Goal: Task Accomplishment & Management: Complete application form

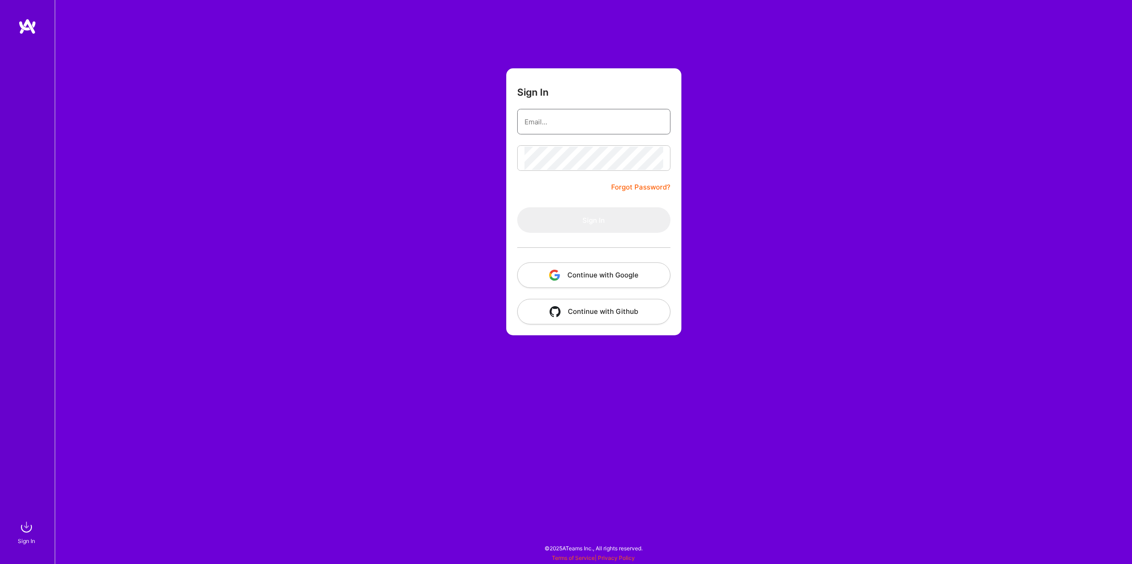
click at [562, 128] on input "email" at bounding box center [593, 121] width 139 height 23
type input "scott@oceanmedia.net"
click at [596, 226] on button "Sign In" at bounding box center [593, 220] width 153 height 26
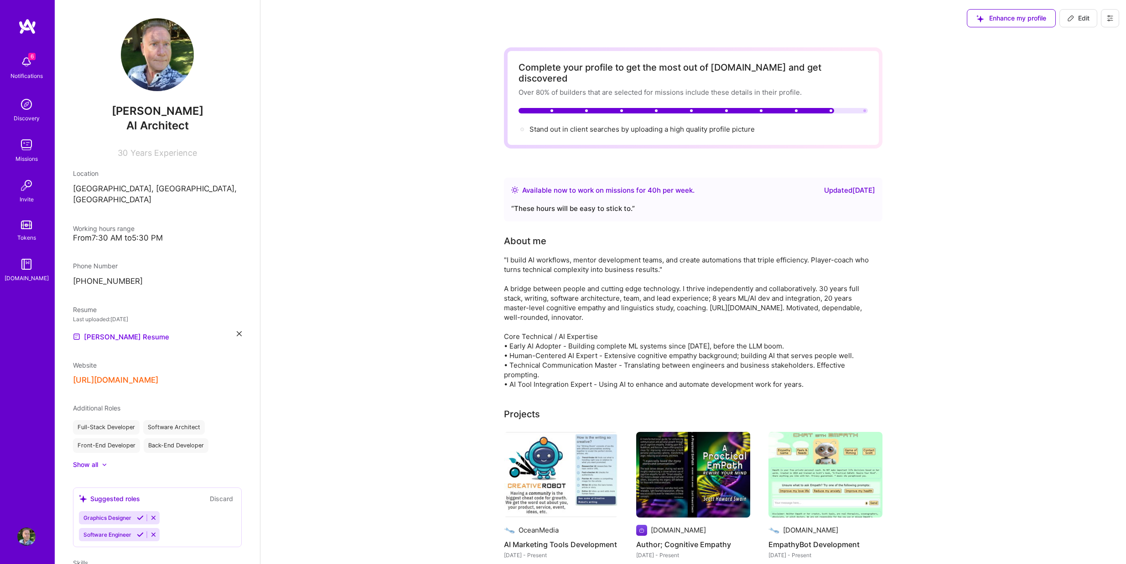
click at [237, 331] on icon at bounding box center [239, 333] width 5 height 5
click at [112, 322] on div "Upload your Resume PDF file format" at bounding box center [122, 331] width 62 height 19
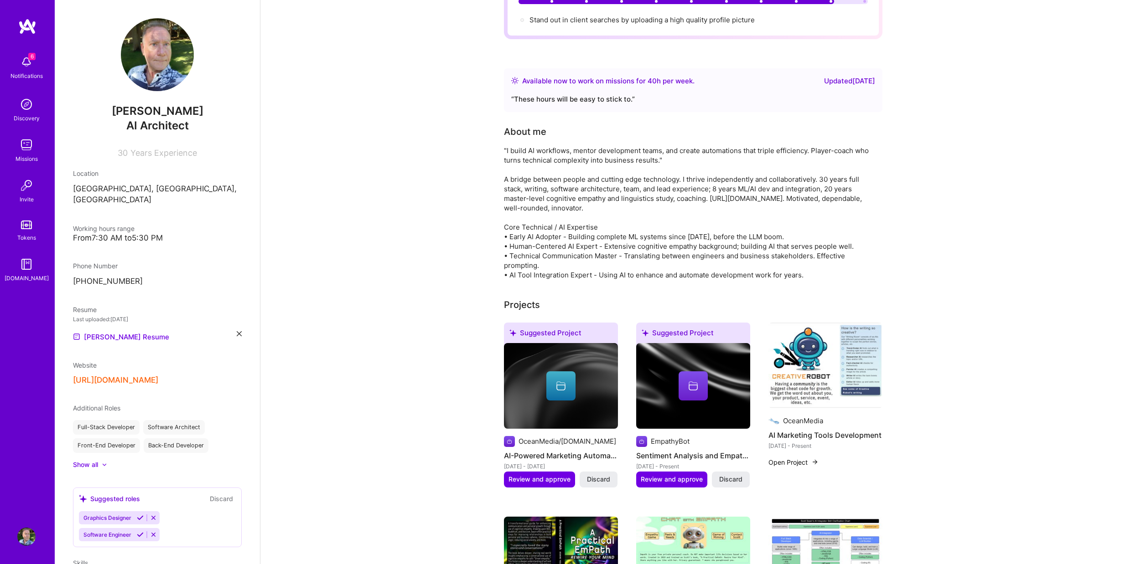
scroll to position [122, 0]
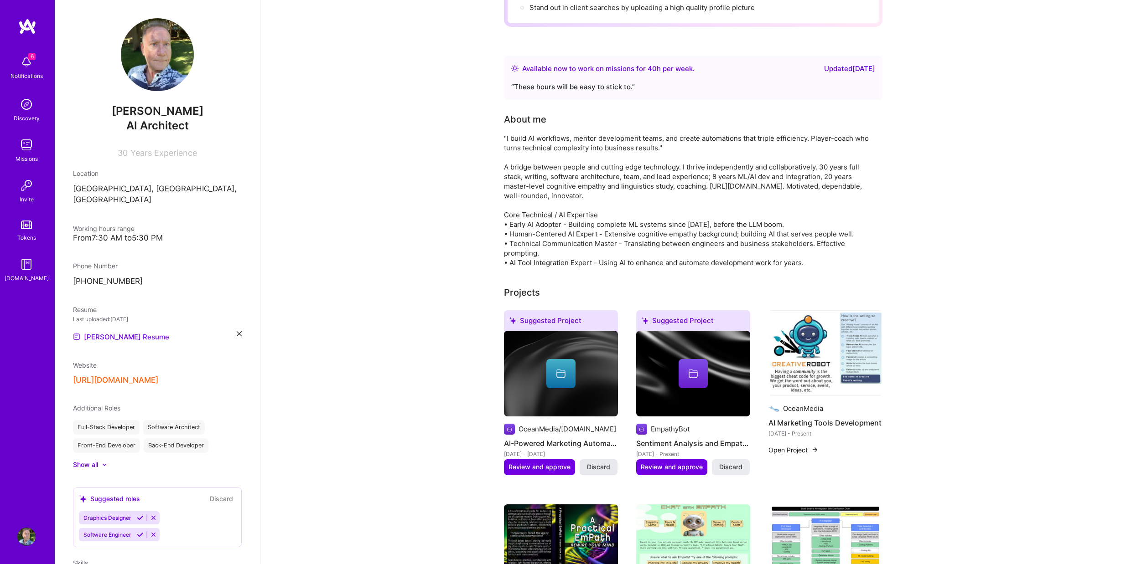
click at [604, 463] on span "Discard" at bounding box center [598, 467] width 23 height 9
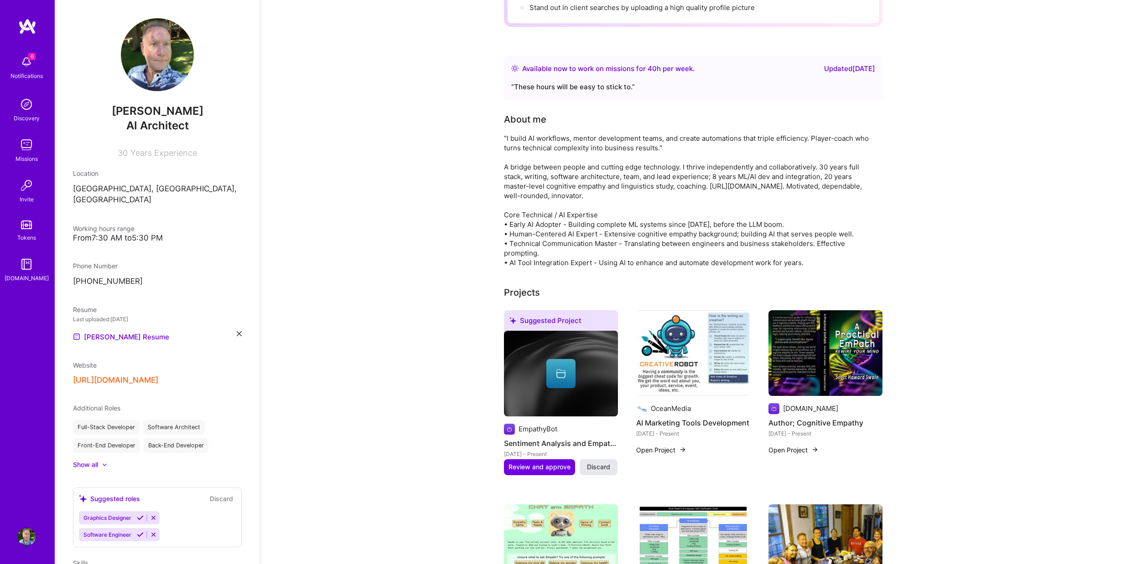
click at [601, 463] on span "Discard" at bounding box center [598, 467] width 23 height 9
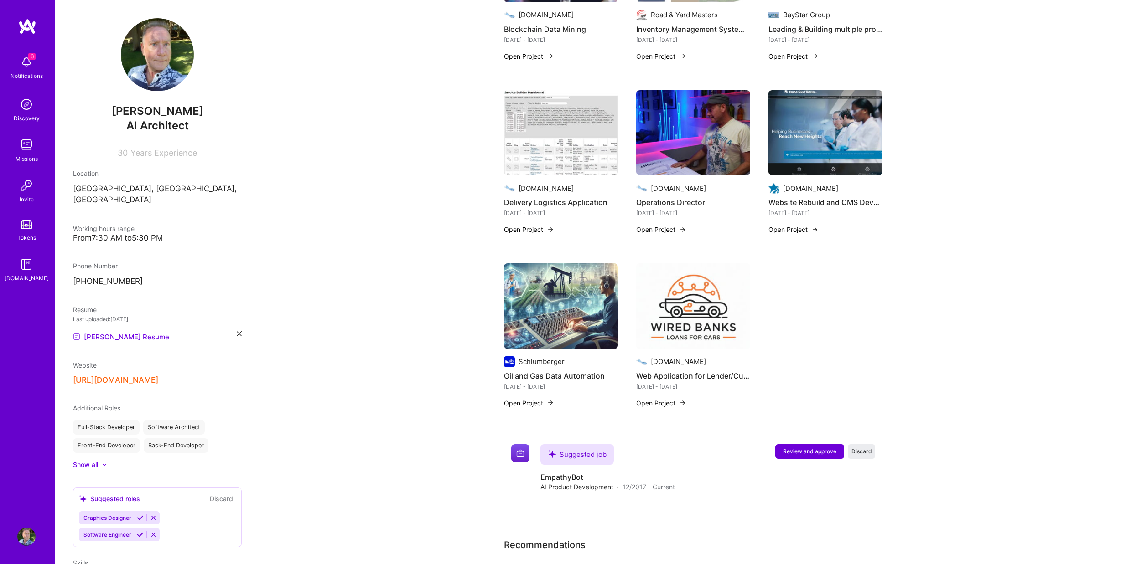
scroll to position [1216, 0]
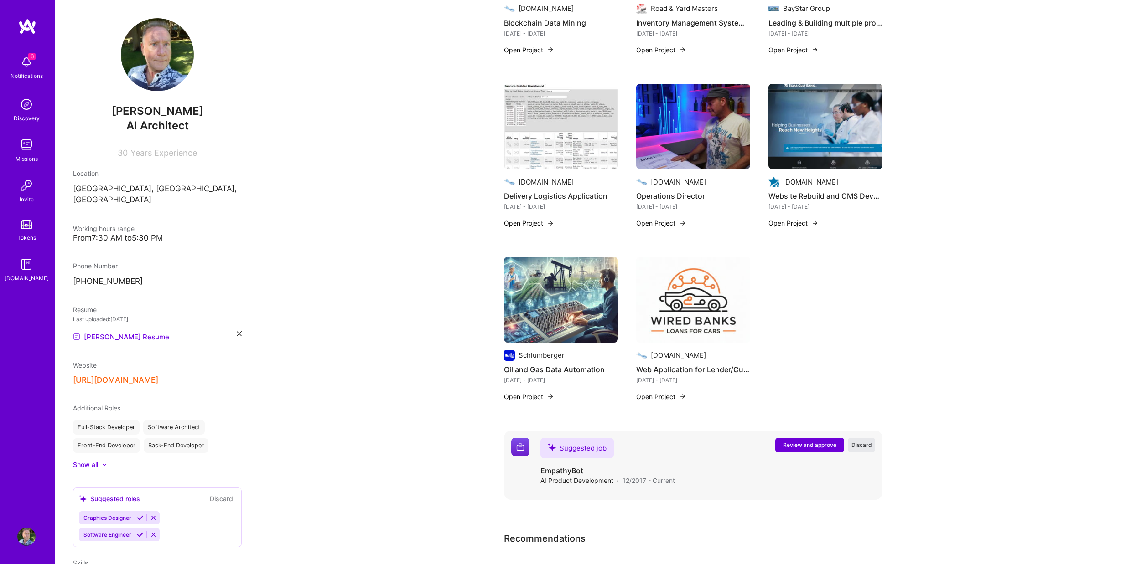
click at [856, 441] on span "Discard" at bounding box center [861, 445] width 21 height 8
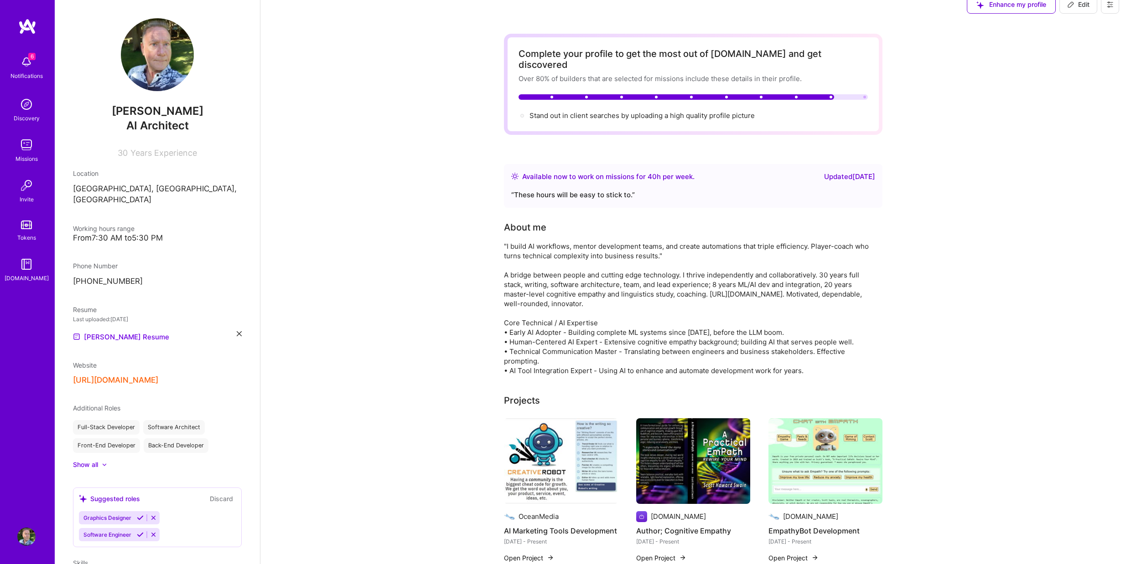
scroll to position [0, 0]
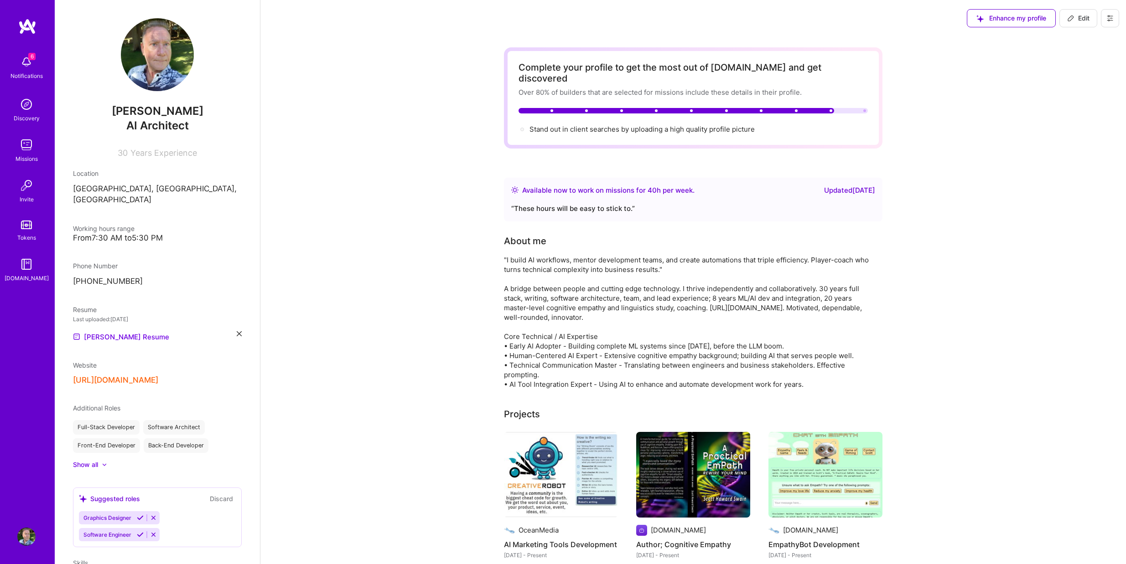
click at [507, 255] on div ""I build AI workflows, mentor development teams, and create automations that tr…" at bounding box center [686, 322] width 365 height 134
click at [1081, 16] on span "Edit" at bounding box center [1078, 18] width 22 height 9
select select "US"
select select "Right Now"
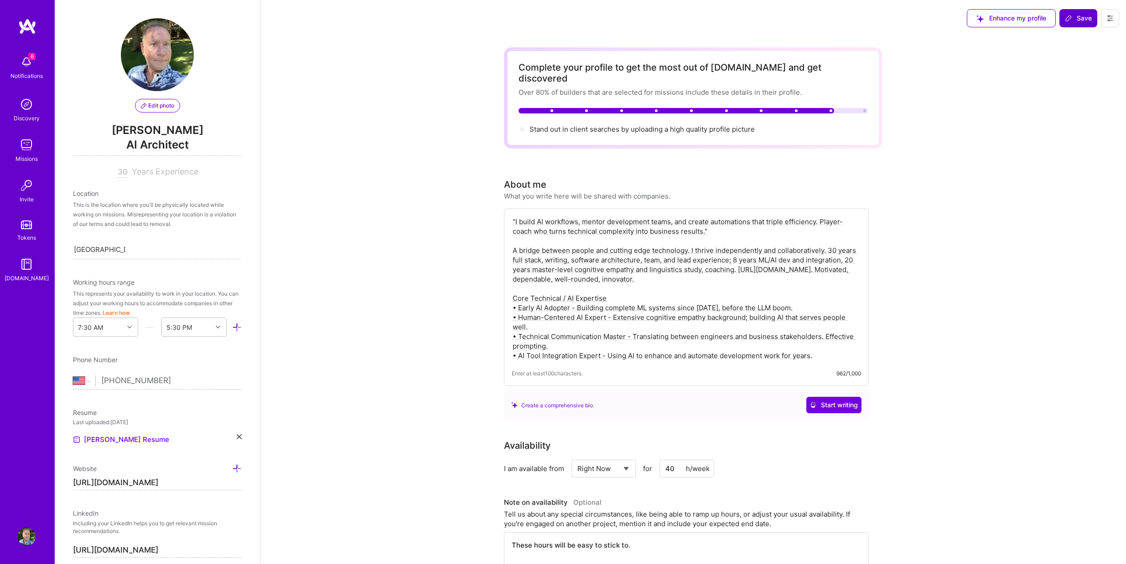
scroll to position [313, 0]
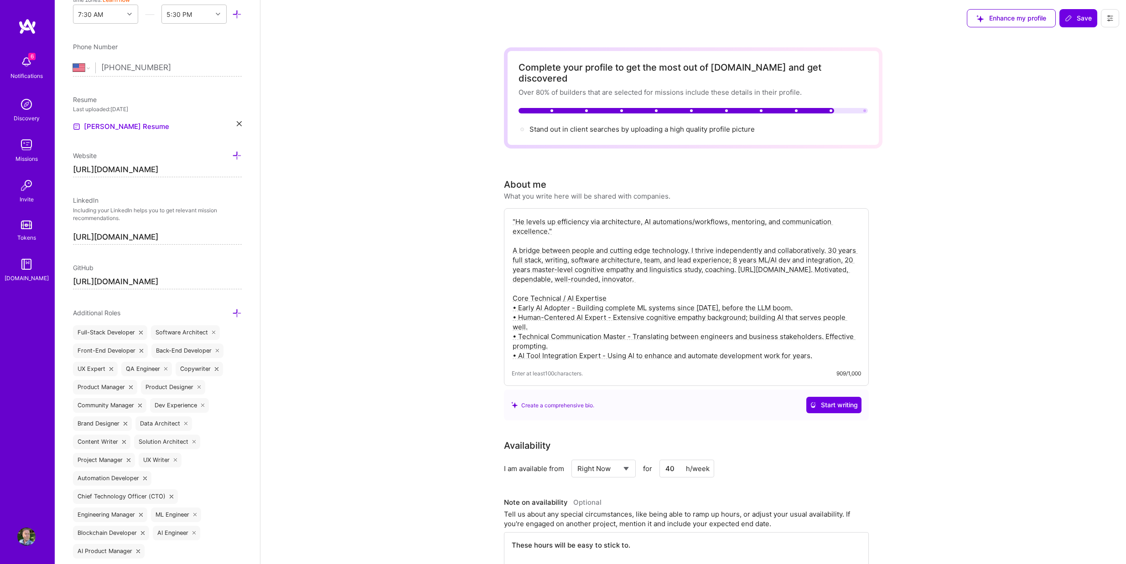
click at [584, 216] on textarea ""He levels up efficiency via architecture, AI automations/workflows, mentoring,…" at bounding box center [686, 288] width 349 height 145
drag, startPoint x: 561, startPoint y: 223, endPoint x: 506, endPoint y: 212, distance: 55.7
click at [506, 212] on div ""He levels up efficiency via architecture, AI automations/workflows, mentoring,…" at bounding box center [686, 297] width 365 height 178
type textarea ""He levels up efficiency via architecture, AI automations/workflows, mentoring,…"
click at [1081, 22] on span "Save" at bounding box center [1078, 18] width 27 height 9
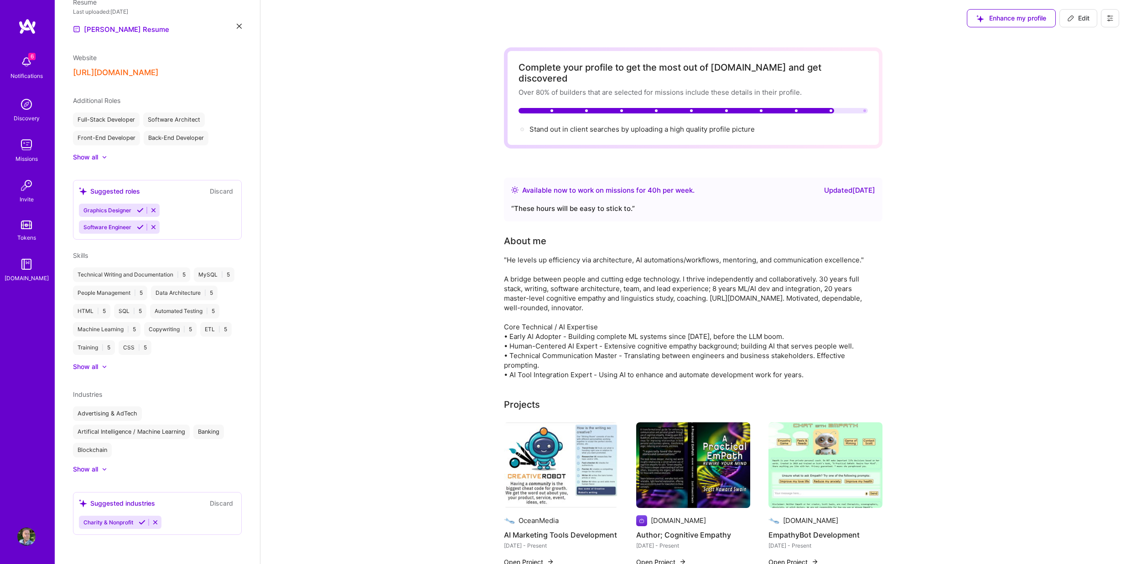
scroll to position [218, 0]
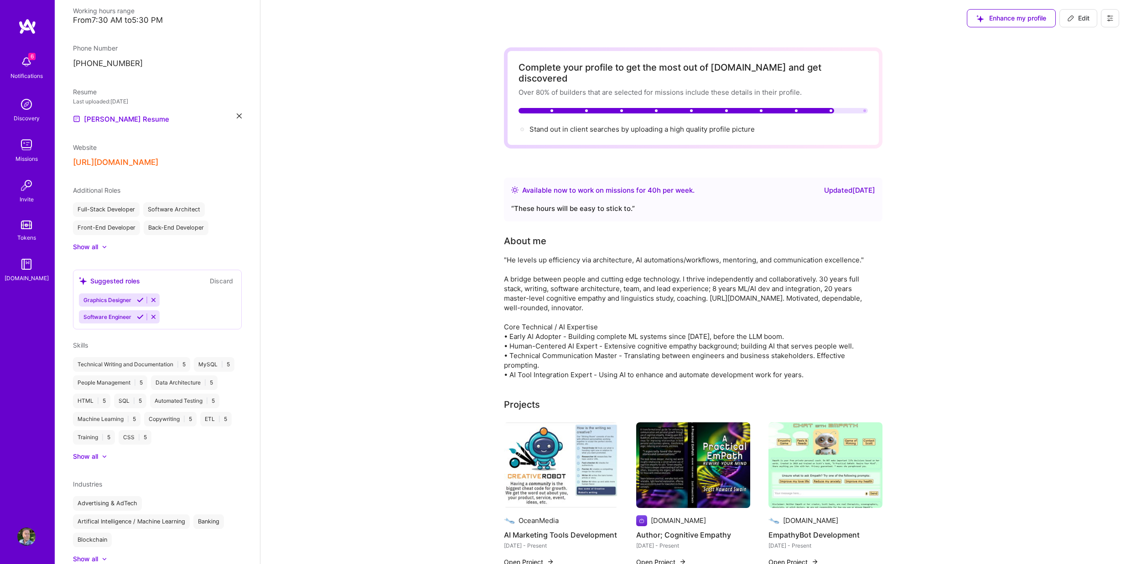
click at [27, 60] on img at bounding box center [26, 62] width 18 height 18
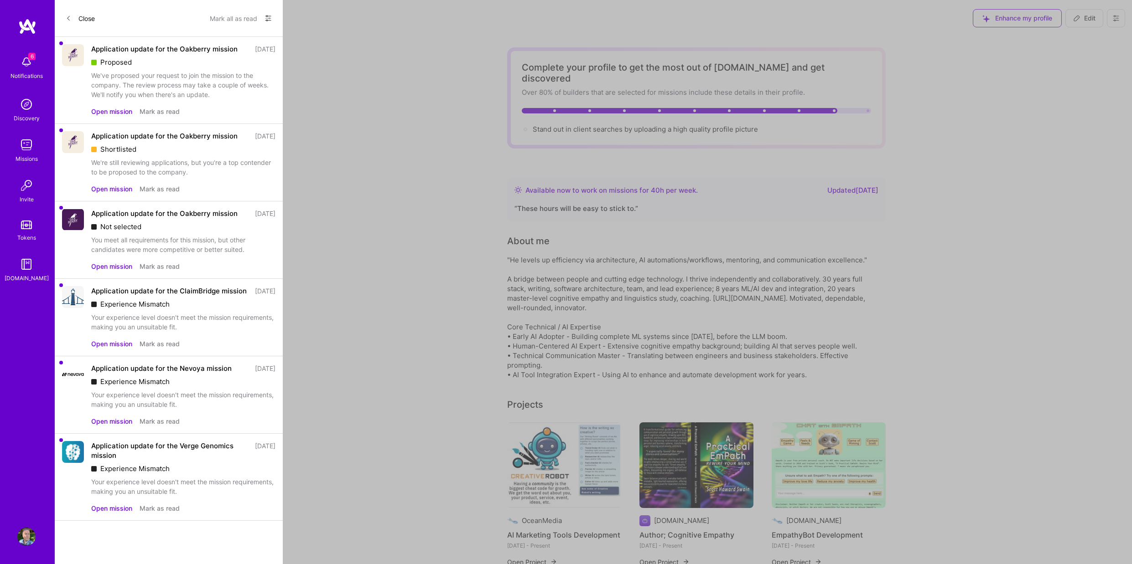
click at [161, 116] on button "Mark as read" at bounding box center [160, 112] width 40 height 10
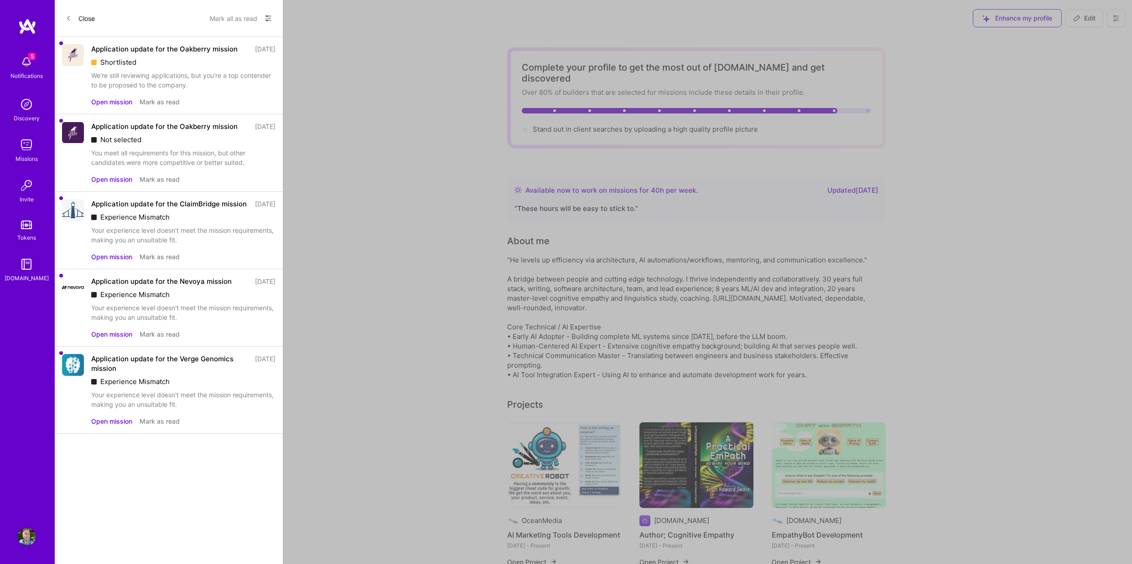
click at [164, 103] on button "Mark as read" at bounding box center [160, 102] width 40 height 10
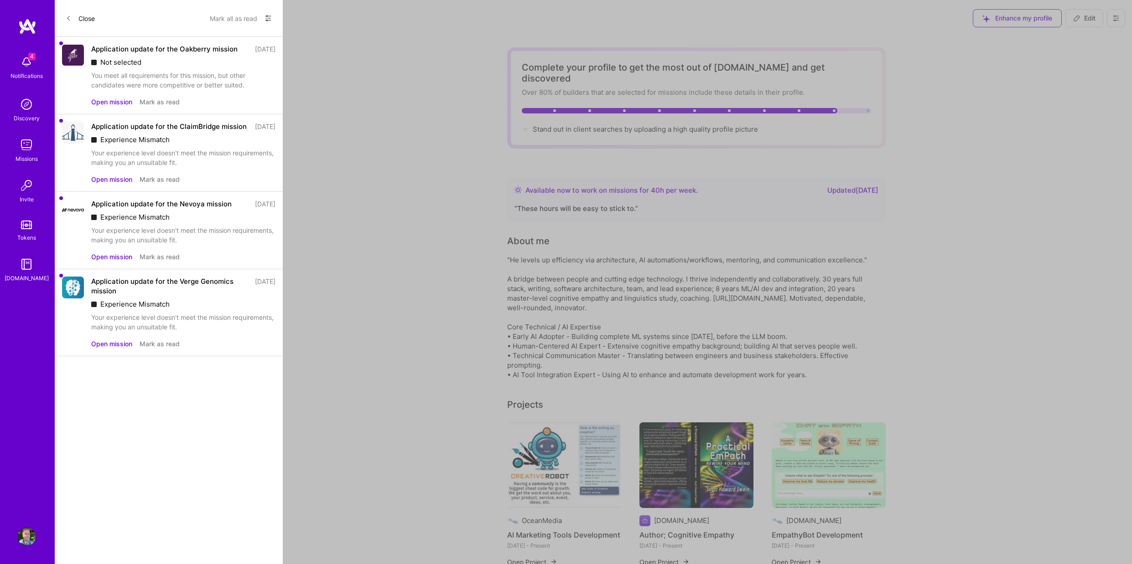
click at [157, 107] on button "Mark as read" at bounding box center [160, 102] width 40 height 10
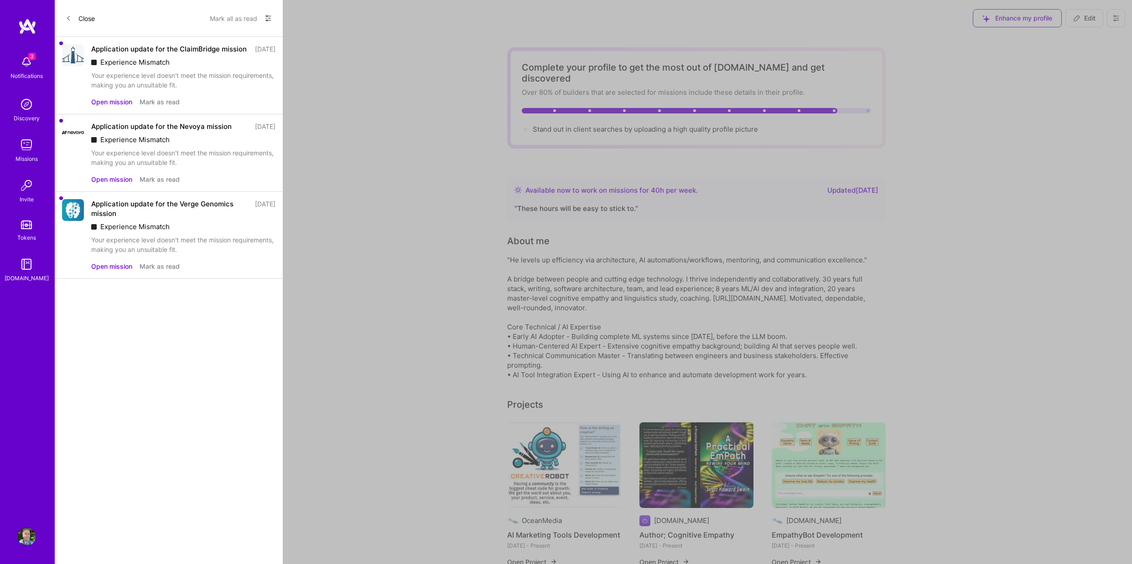
click at [157, 107] on button "Mark as read" at bounding box center [160, 102] width 40 height 10
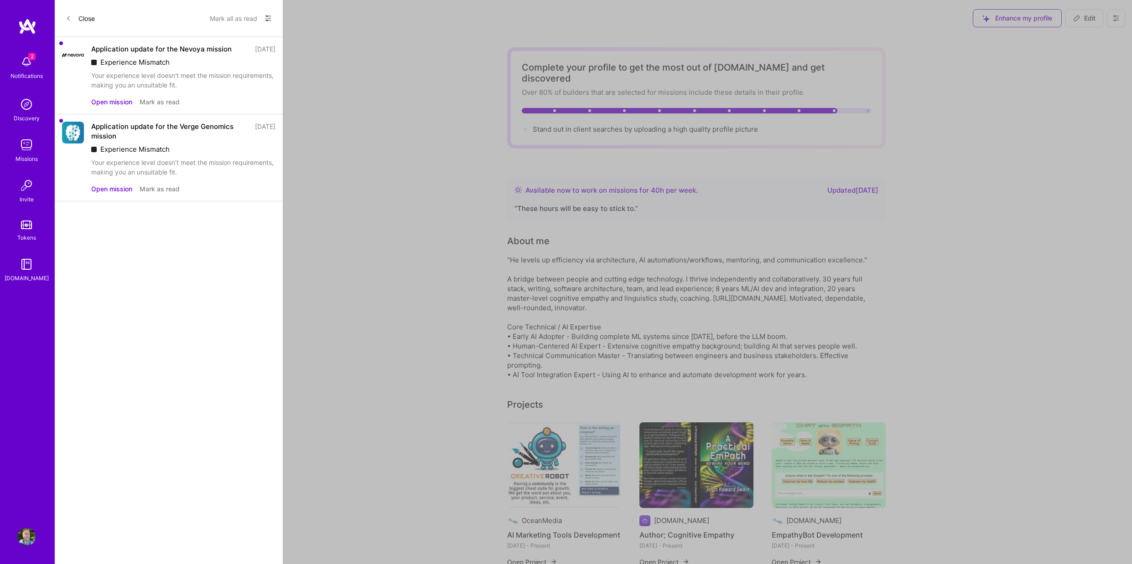
click at [158, 101] on button "Mark as read" at bounding box center [160, 102] width 40 height 10
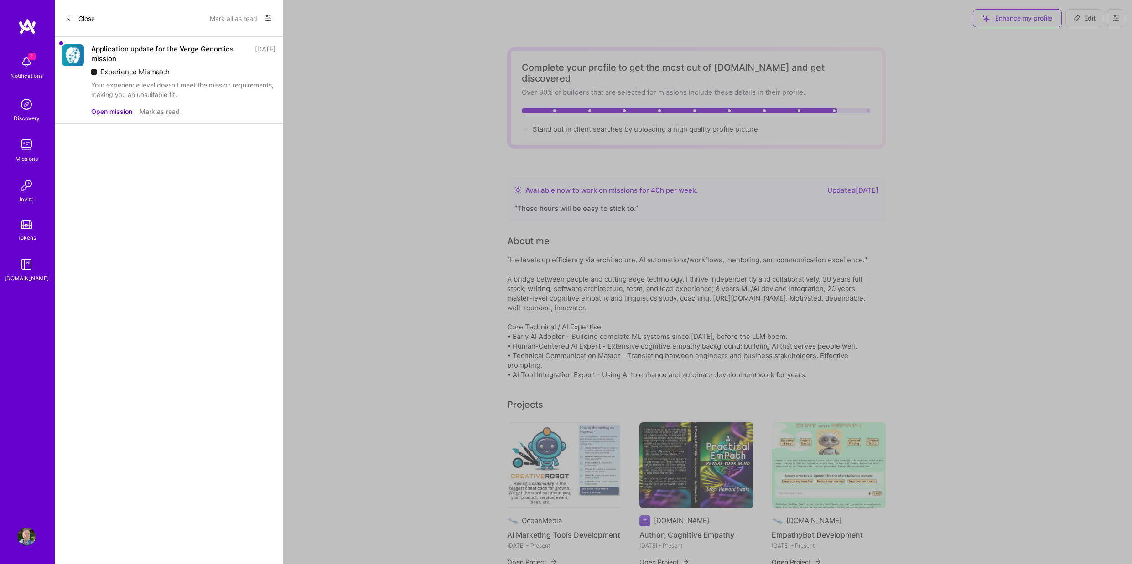
click at [157, 112] on button "Mark as read" at bounding box center [160, 112] width 40 height 10
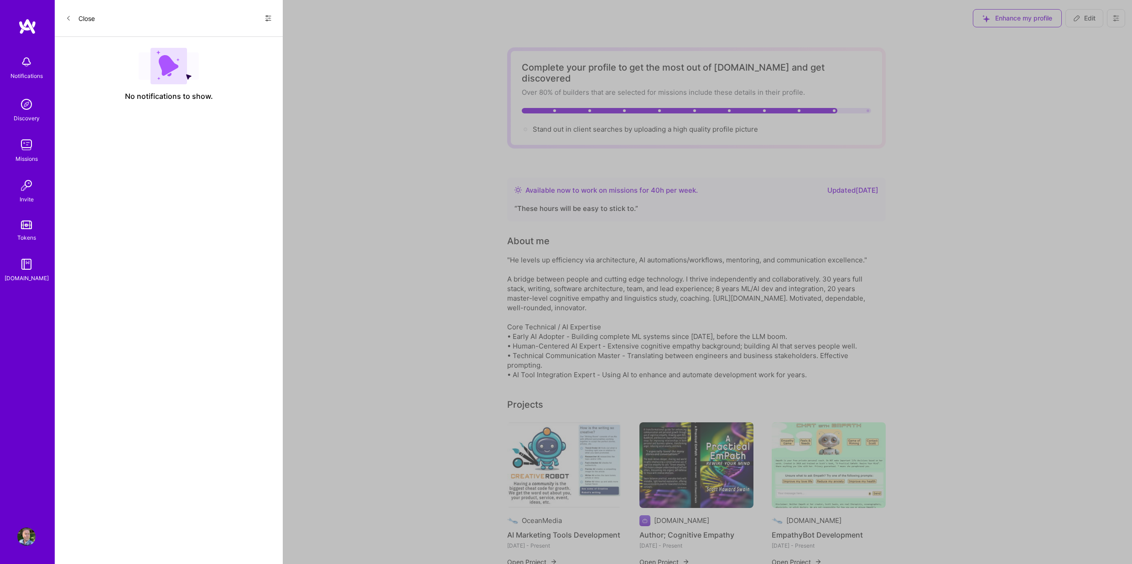
click at [87, 19] on button "Close" at bounding box center [80, 18] width 29 height 15
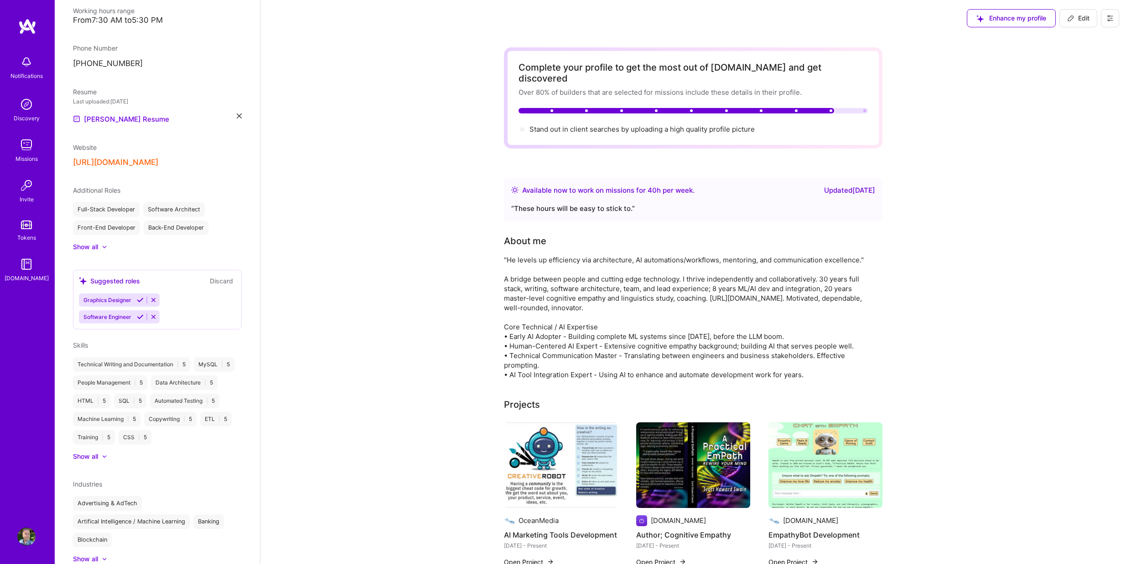
click at [26, 142] on img at bounding box center [26, 145] width 18 height 18
click at [1075, 15] on span "Edit" at bounding box center [1078, 18] width 22 height 9
select select "US"
select select "Right Now"
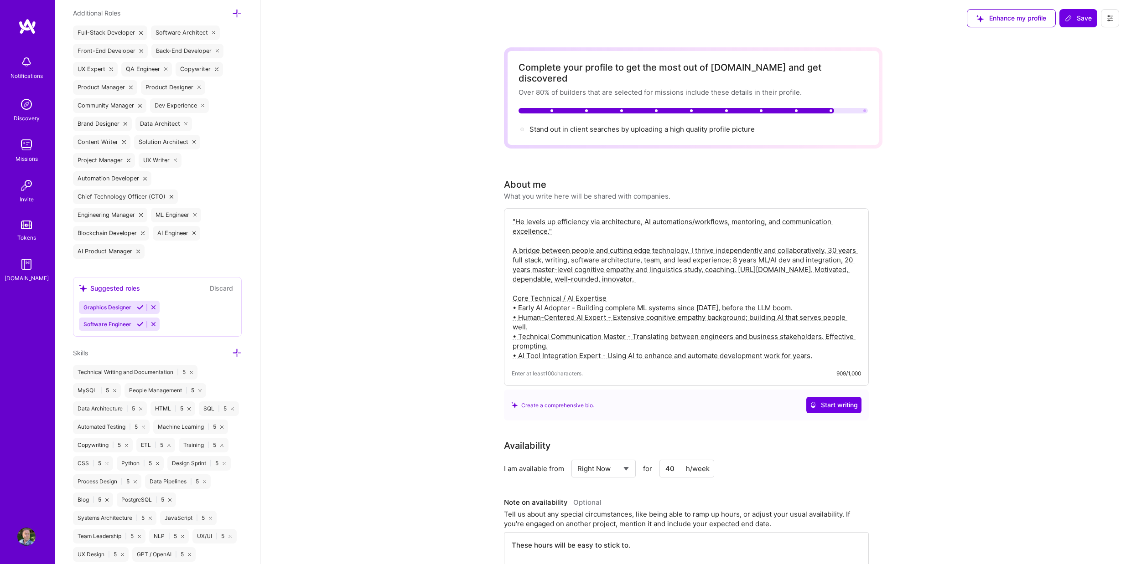
scroll to position [617, 0]
click at [234, 349] on icon at bounding box center [237, 349] width 10 height 10
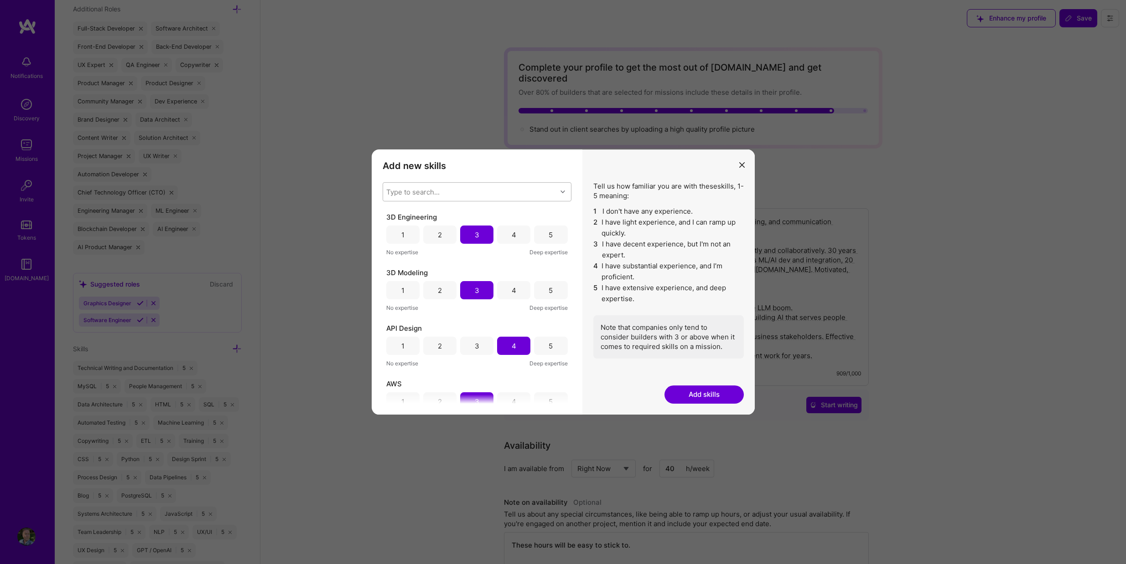
click at [438, 190] on div "Type to search..." at bounding box center [412, 192] width 53 height 10
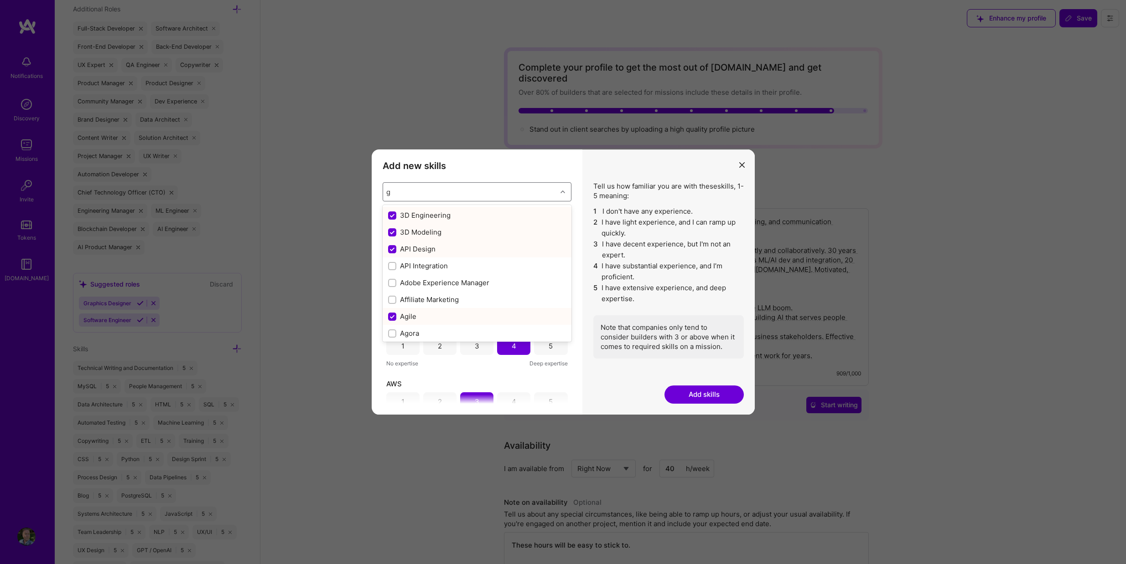
type input "go"
checkbox input "false"
checkbox input "true"
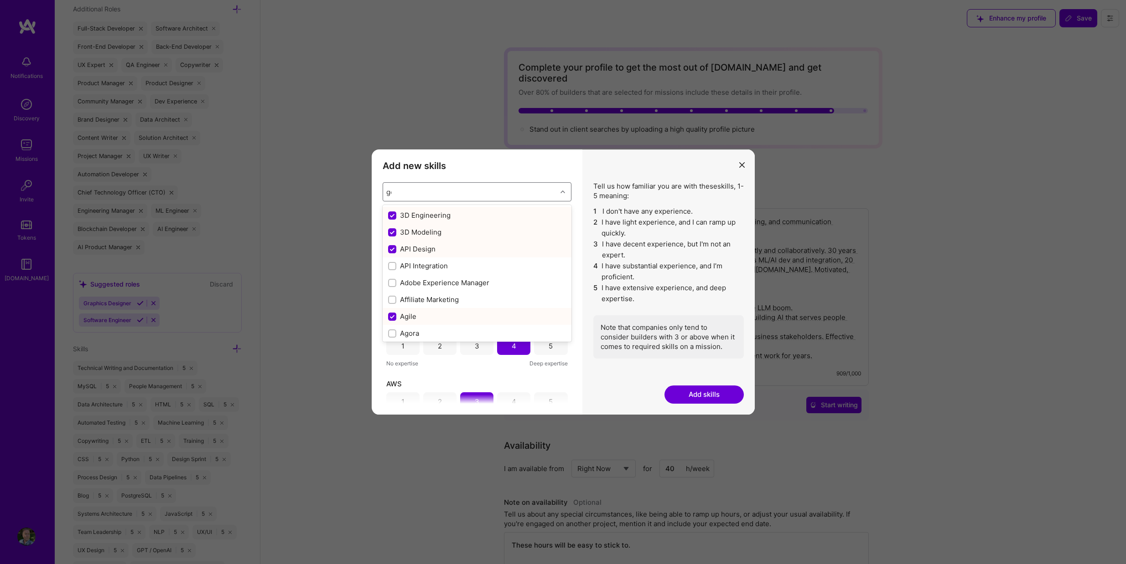
checkbox input "false"
type input "goog"
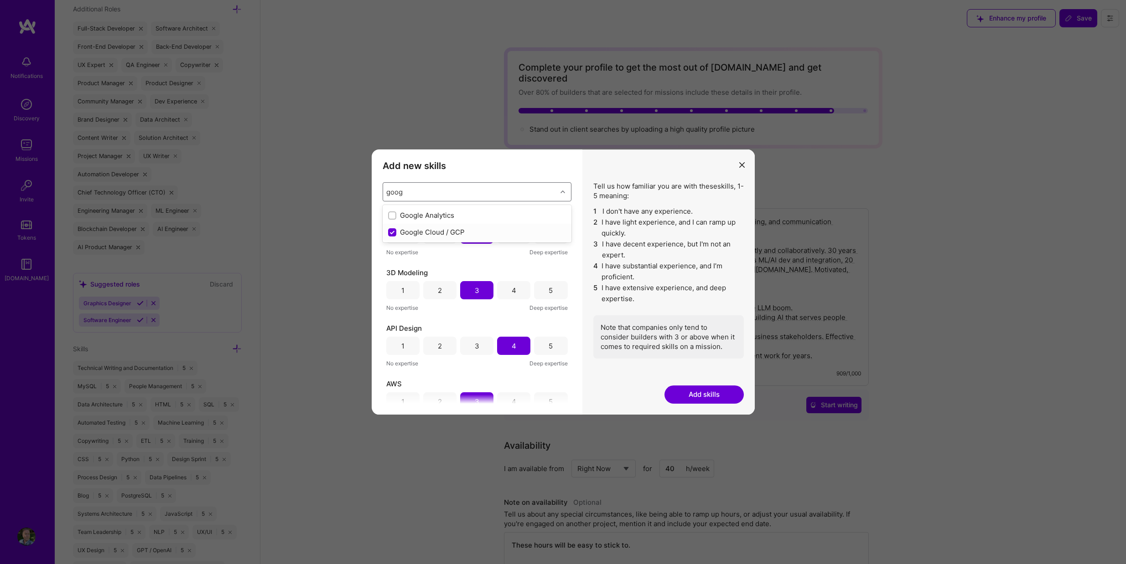
click at [391, 234] on input "modal" at bounding box center [393, 233] width 8 height 8
checkbox input "true"
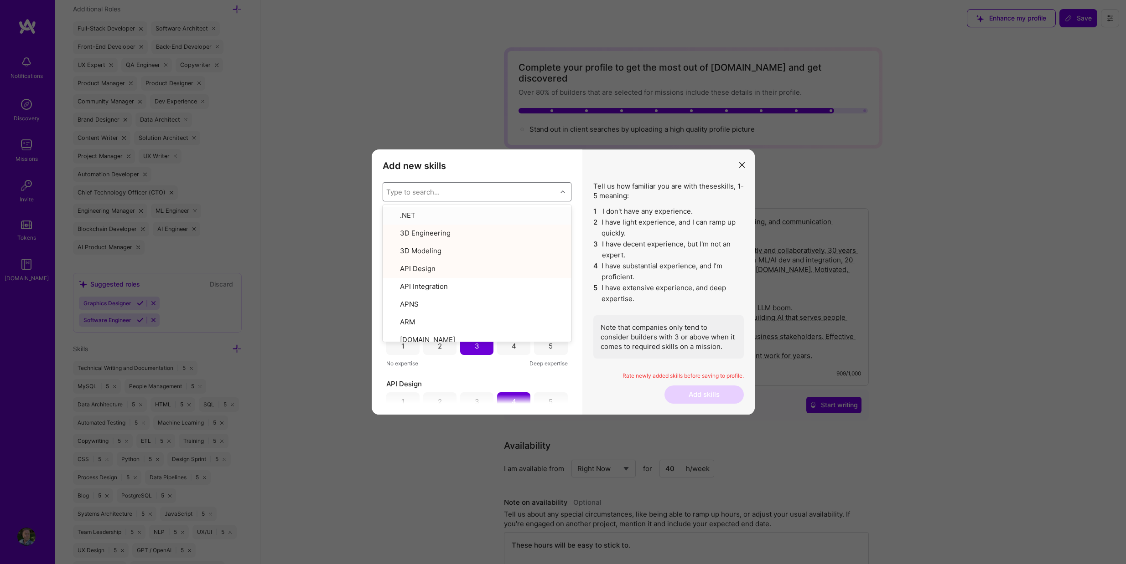
click at [584, 312] on div "Tell us how familiar you are with these skills , 1-5 meaning: 1 I don't have an…" at bounding box center [668, 282] width 172 height 265
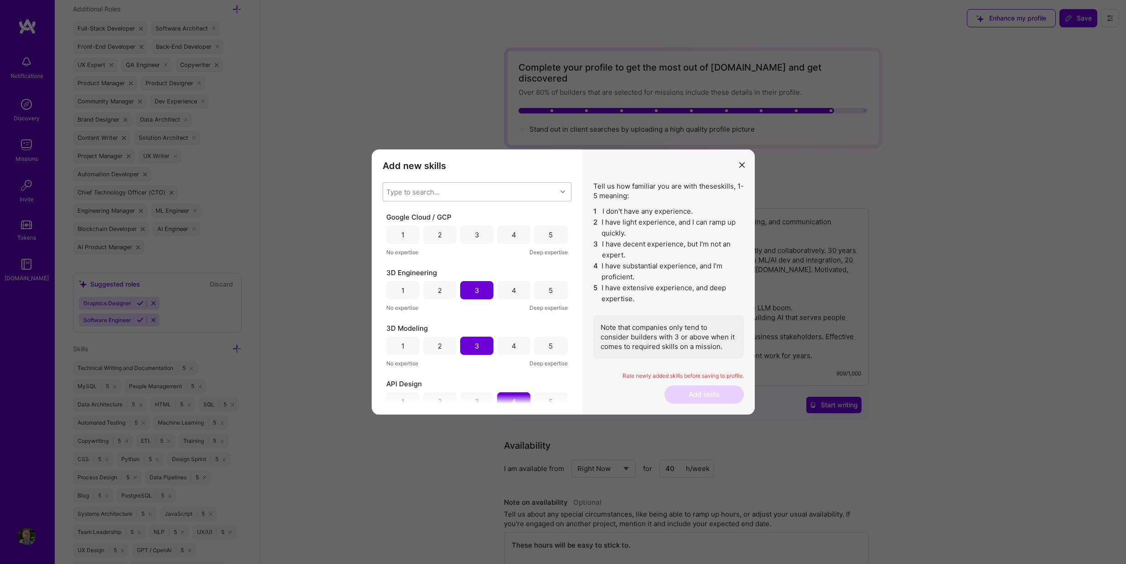
click at [481, 242] on div "3" at bounding box center [476, 235] width 33 height 18
click at [717, 397] on button "Add skills" at bounding box center [703, 395] width 79 height 18
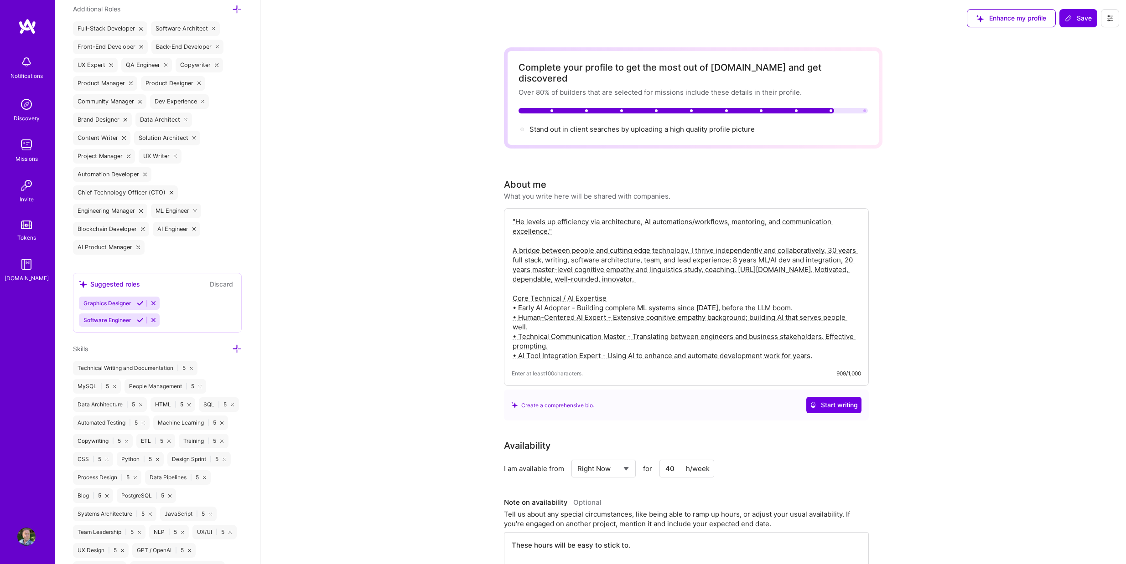
click at [604, 216] on textarea ""He levels up efficiency via architecture, AI automations/workflows, mentoring,…" at bounding box center [686, 288] width 349 height 145
type textarea ""He levels up efficiency via creativity, architecture, AI automations/workflows…"
click at [1081, 13] on button "Save" at bounding box center [1078, 18] width 38 height 18
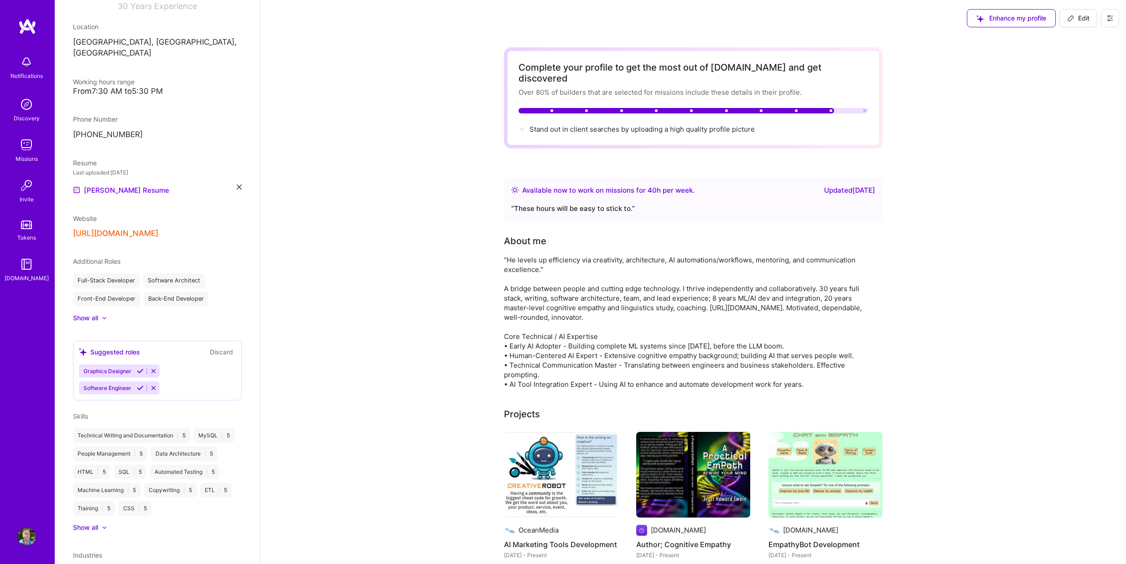
scroll to position [145, 0]
click at [237, 186] on icon at bounding box center [239, 188] width 5 height 5
click at [140, 186] on span "PDF file format" at bounding box center [122, 191] width 62 height 10
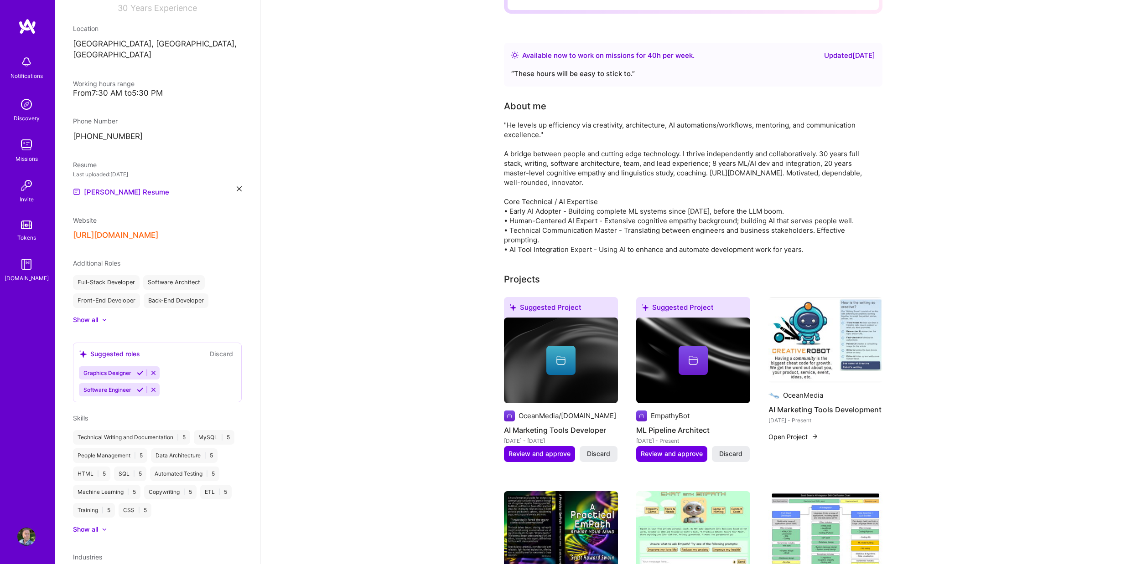
scroll to position [152, 0]
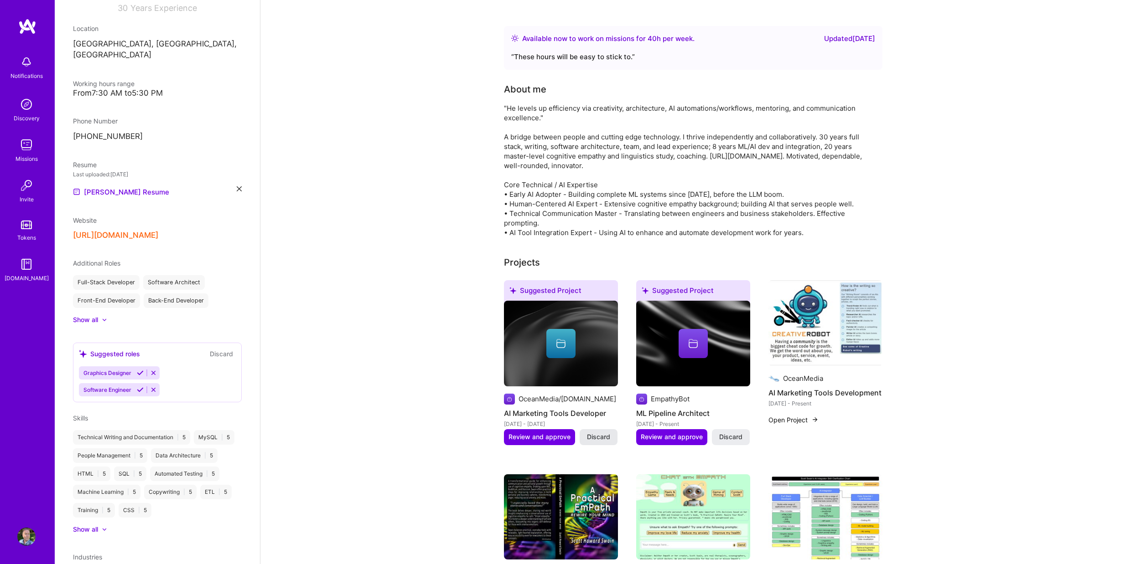
click at [600, 433] on span "Discard" at bounding box center [598, 437] width 23 height 9
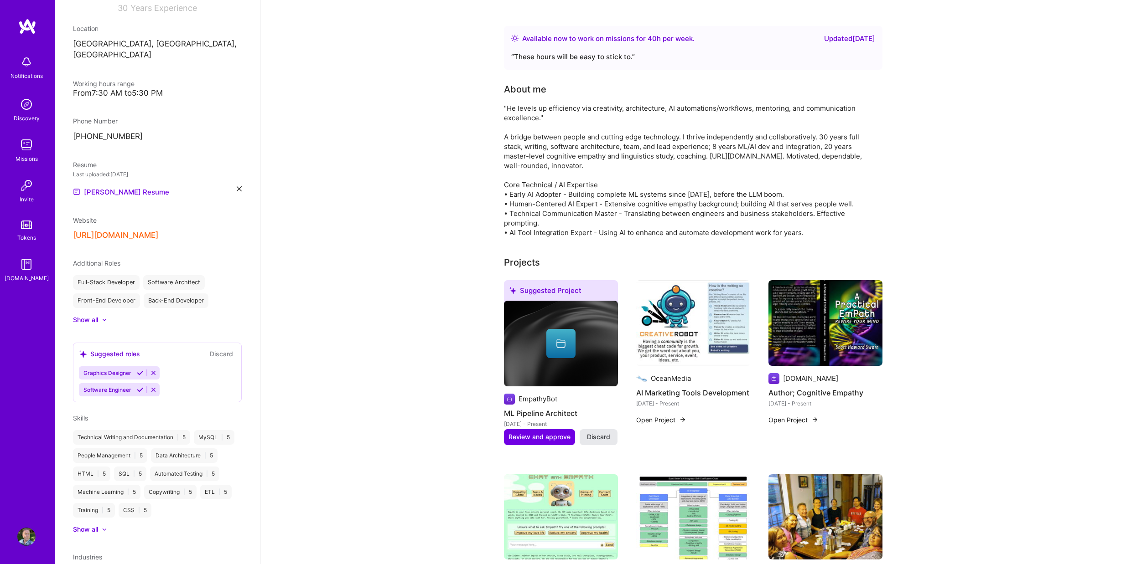
click at [608, 433] on span "Discard" at bounding box center [598, 437] width 23 height 9
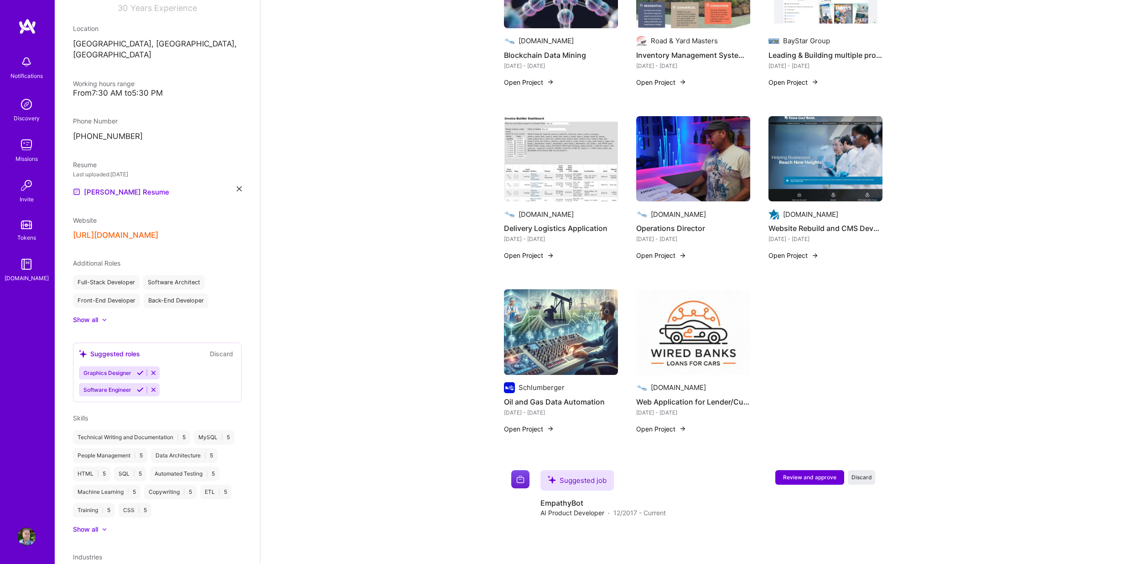
scroll to position [1216, 0]
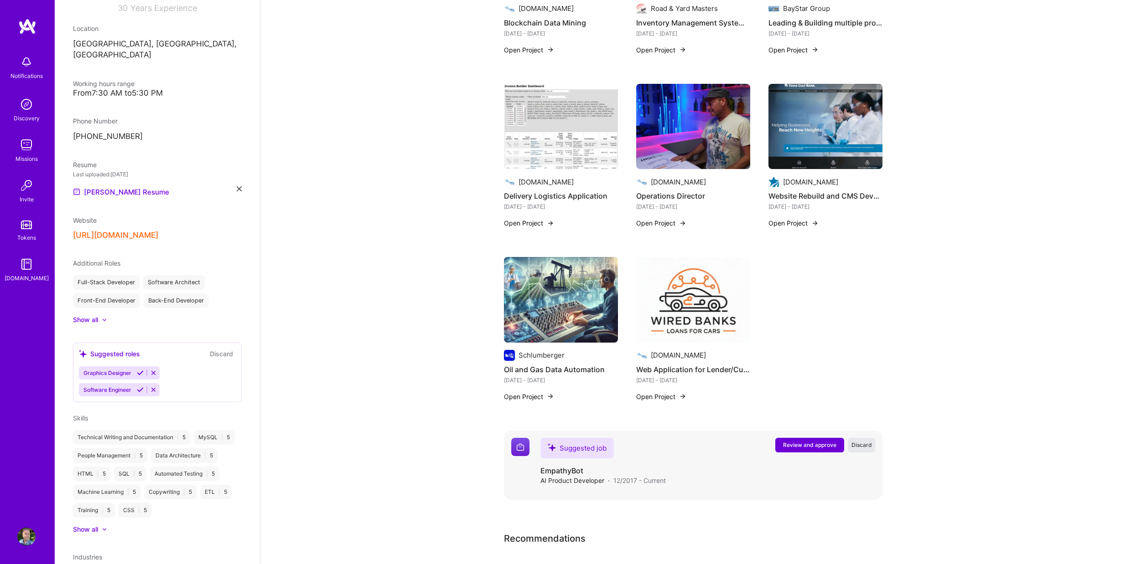
click at [864, 441] on span "Discard" at bounding box center [861, 445] width 21 height 8
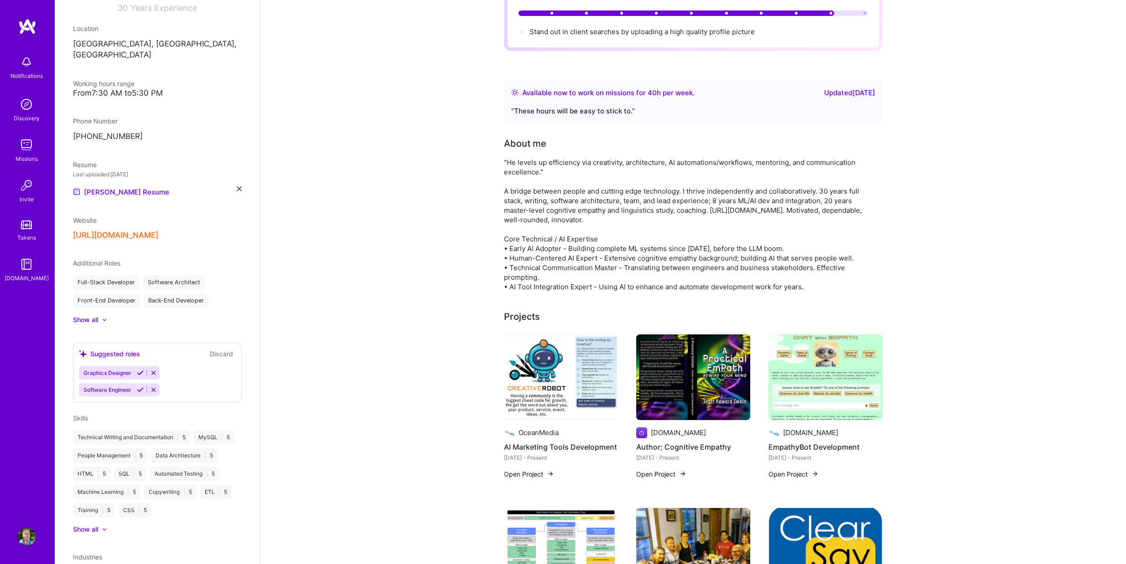
scroll to position [0, 0]
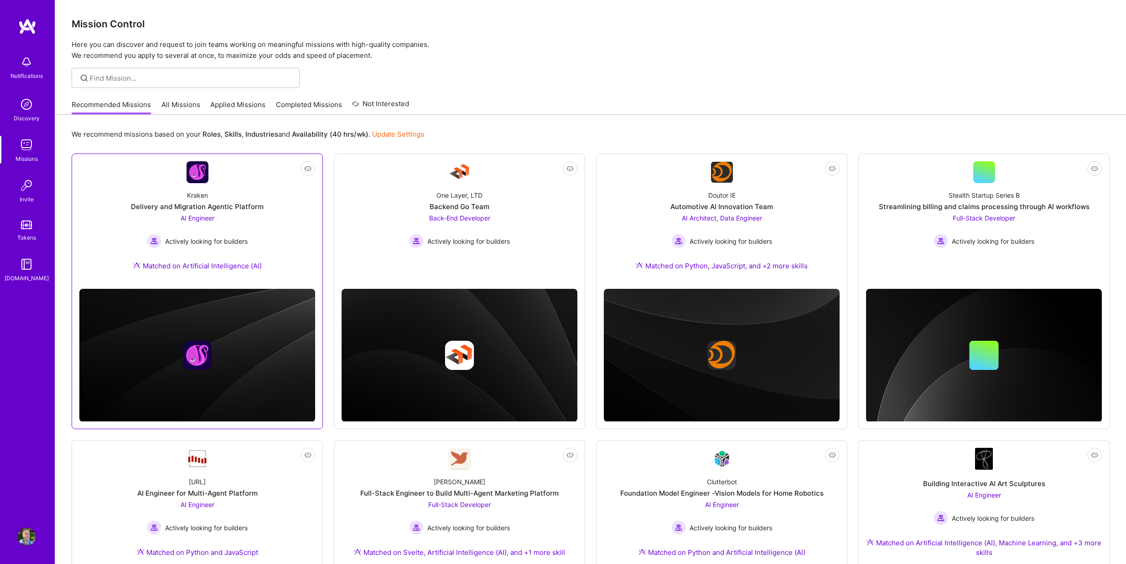
click at [202, 210] on div "Delivery and Migration Agentic Platform" at bounding box center [197, 207] width 133 height 10
click at [301, 167] on span "Not Interested" at bounding box center [289, 169] width 43 height 10
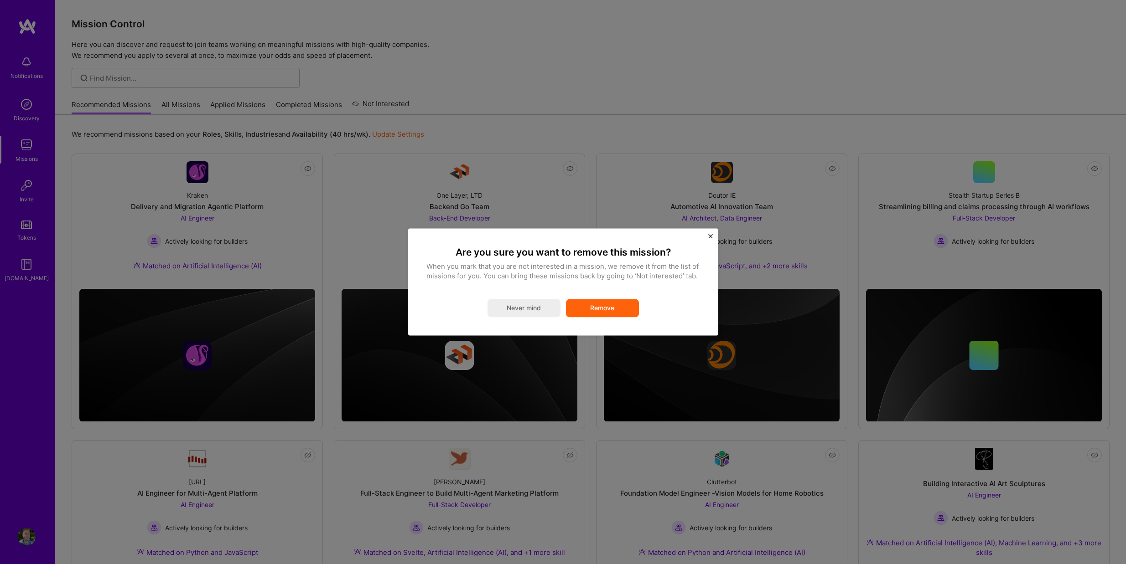
click at [597, 309] on button "Remove" at bounding box center [602, 309] width 73 height 18
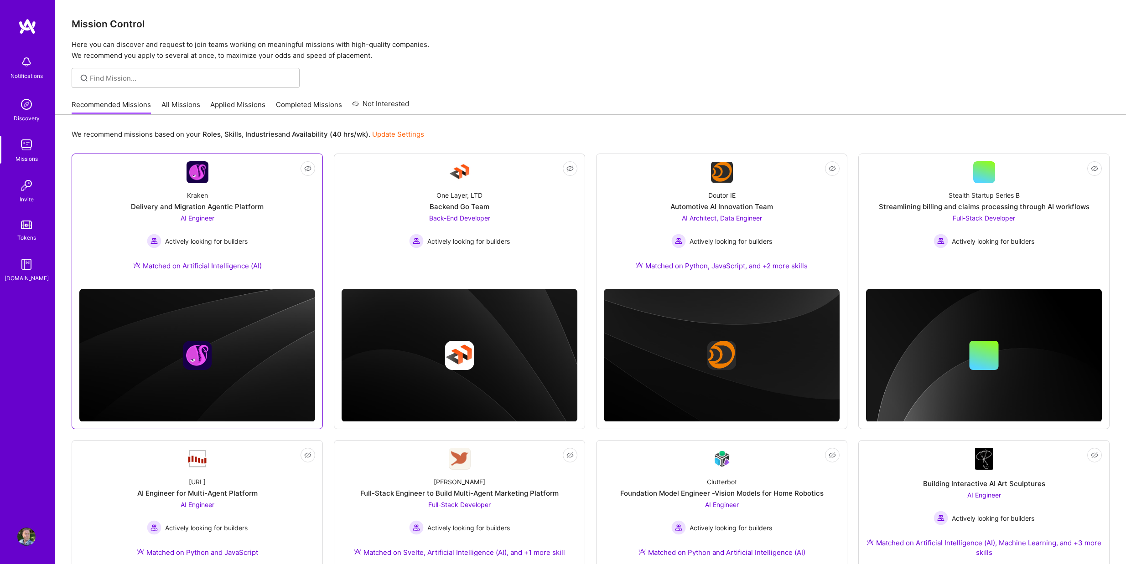
click at [216, 209] on div "Delivery and Migration Agentic Platform" at bounding box center [197, 207] width 133 height 10
click at [306, 168] on span "Not Interested" at bounding box center [289, 169] width 43 height 10
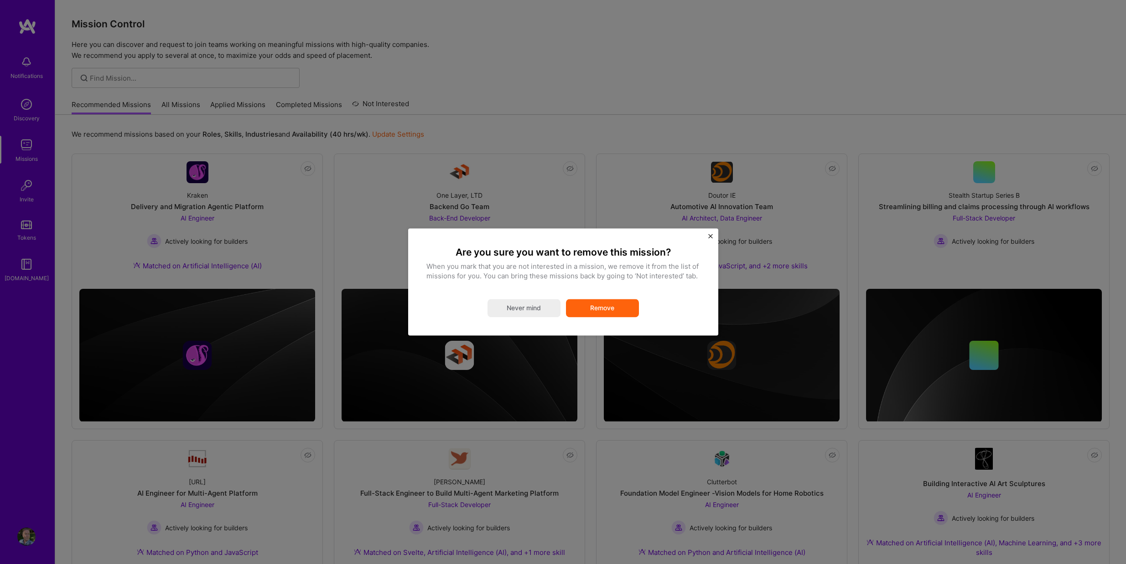
click at [602, 311] on button "Remove" at bounding box center [602, 309] width 73 height 18
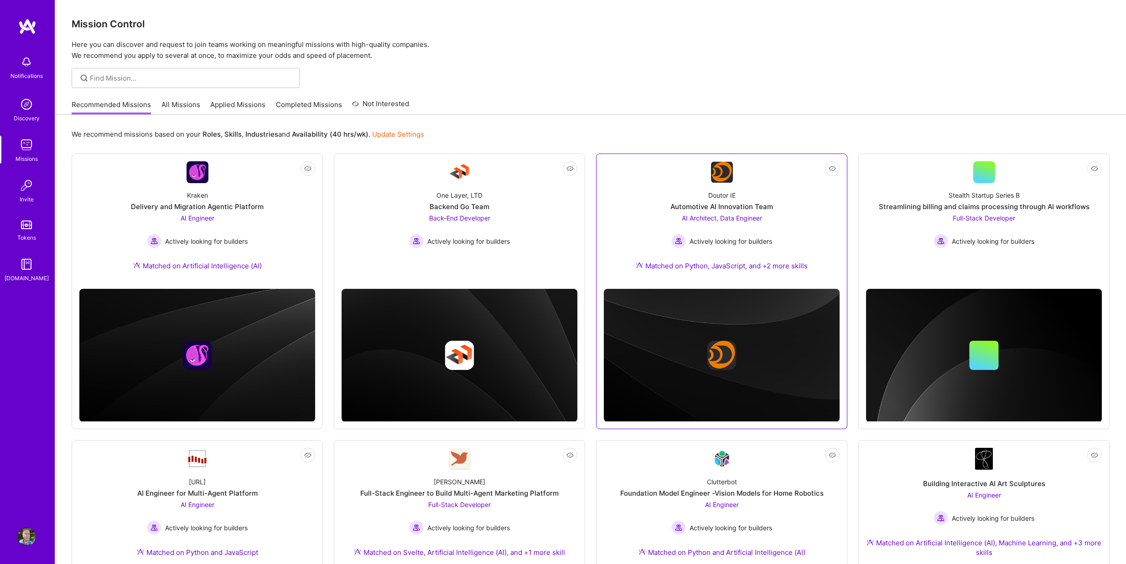
click at [741, 200] on div "Doutor IE Automotive AI Innovation Team AI Architect, Data Engineer Actively lo…" at bounding box center [722, 232] width 236 height 98
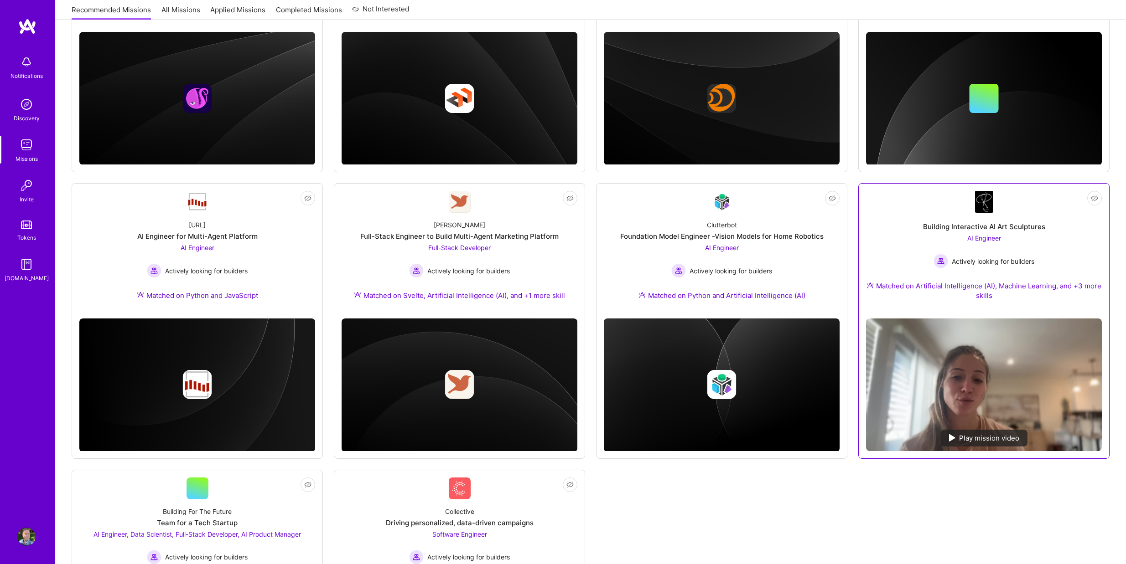
scroll to position [274, 0]
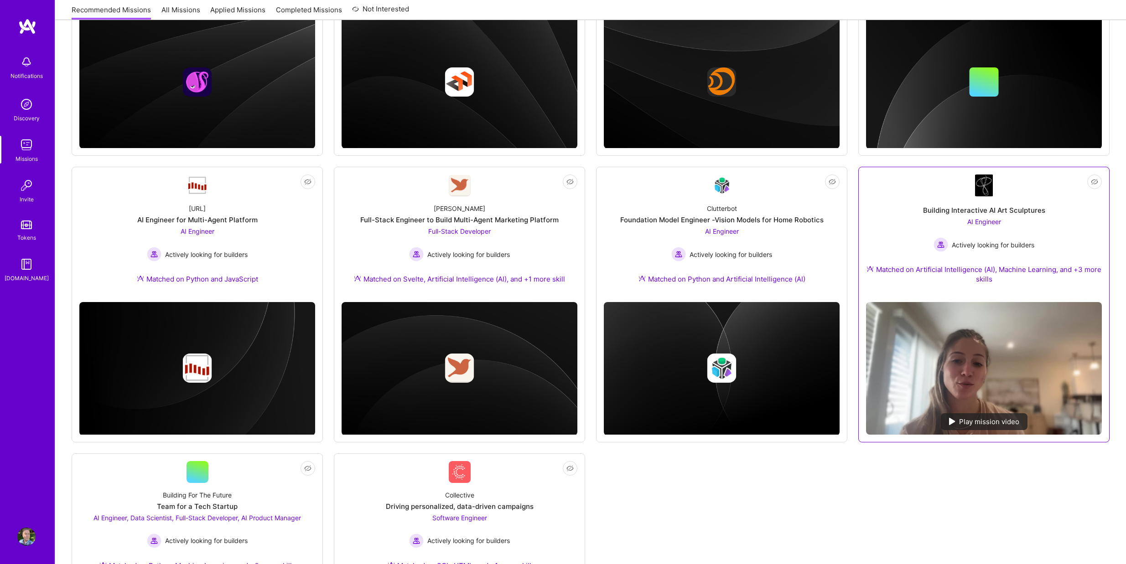
click at [1012, 230] on div "AI Engineer Actively looking for builders" at bounding box center [983, 234] width 101 height 35
click at [970, 420] on div "Play mission video" at bounding box center [984, 422] width 87 height 17
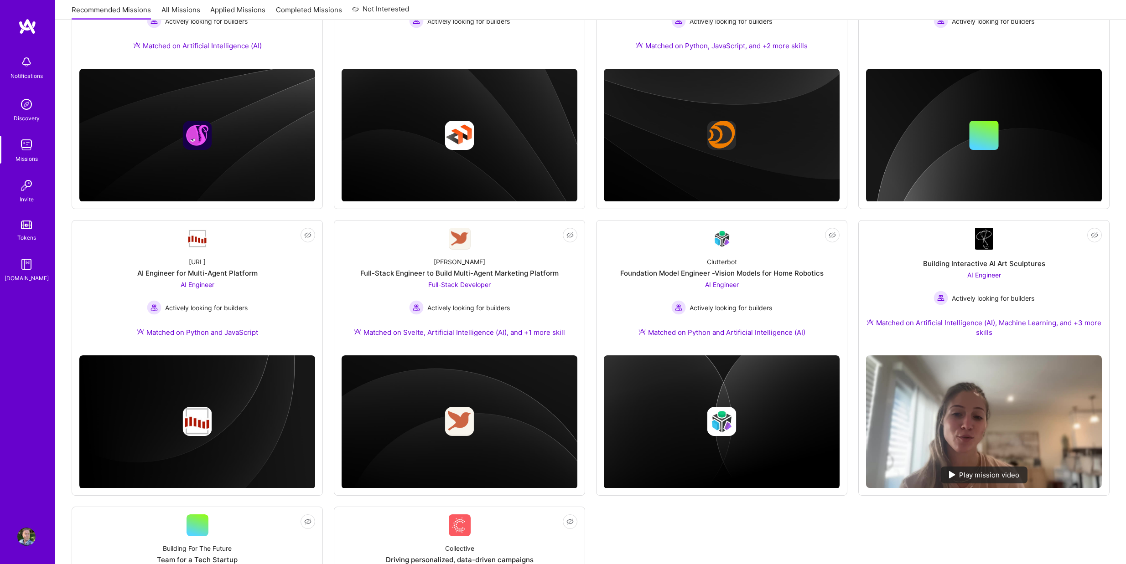
scroll to position [217, 0]
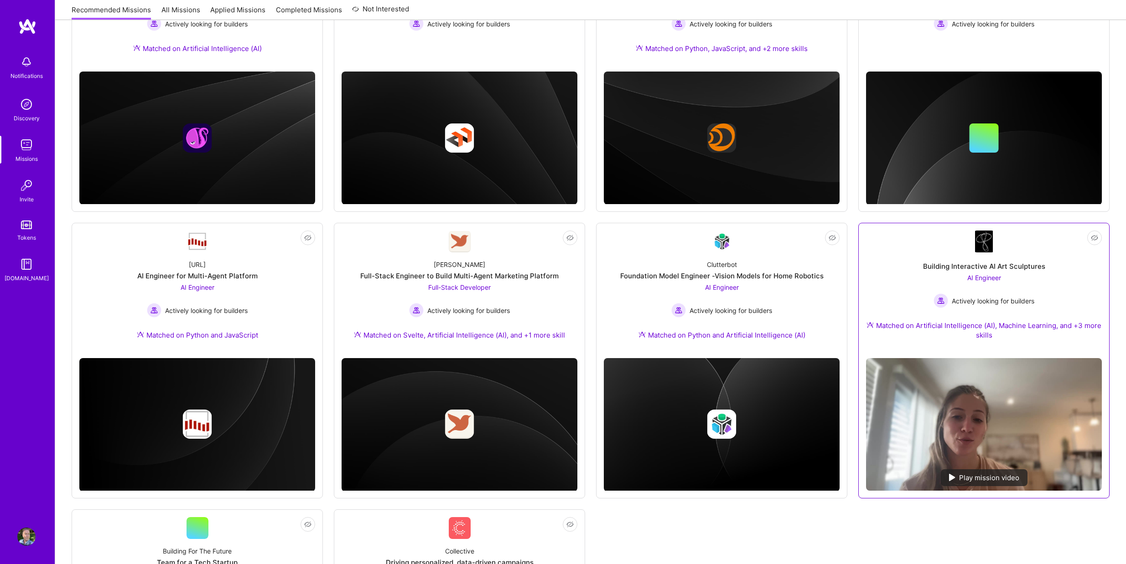
click at [1006, 250] on link "Not Interested Building Interactive AI Art Sculptures AI Engineer Actively look…" at bounding box center [984, 291] width 236 height 120
click at [979, 524] on div "Not Interested Kraken Delivery and Migration Agentic Platform AI Engineer Activ…" at bounding box center [591, 360] width 1038 height 849
click at [979, 267] on div "Building Interactive AI Art Sculptures" at bounding box center [984, 267] width 122 height 10
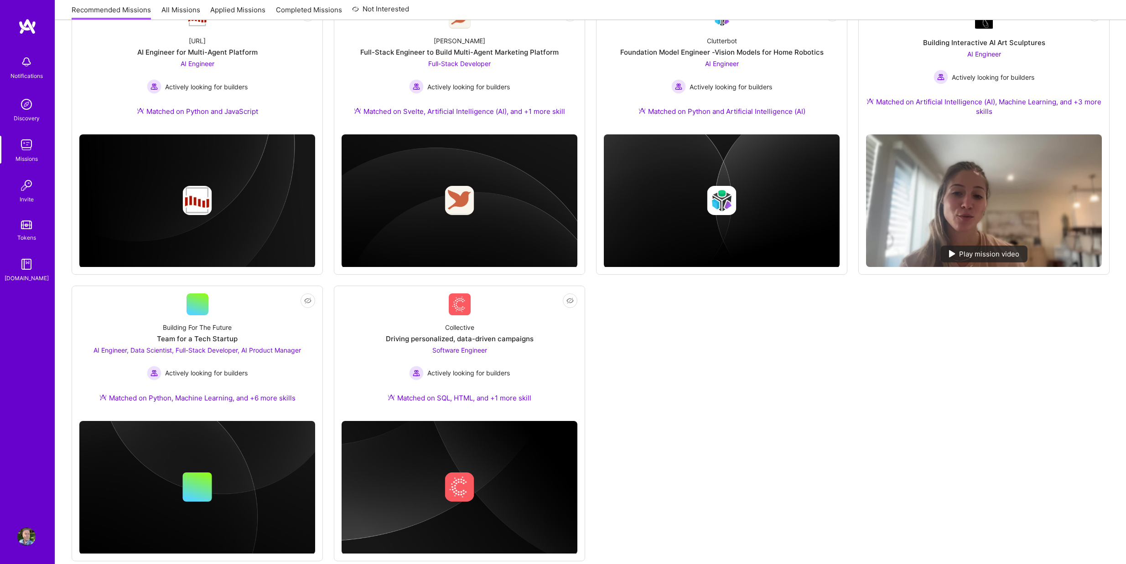
scroll to position [460, 0]
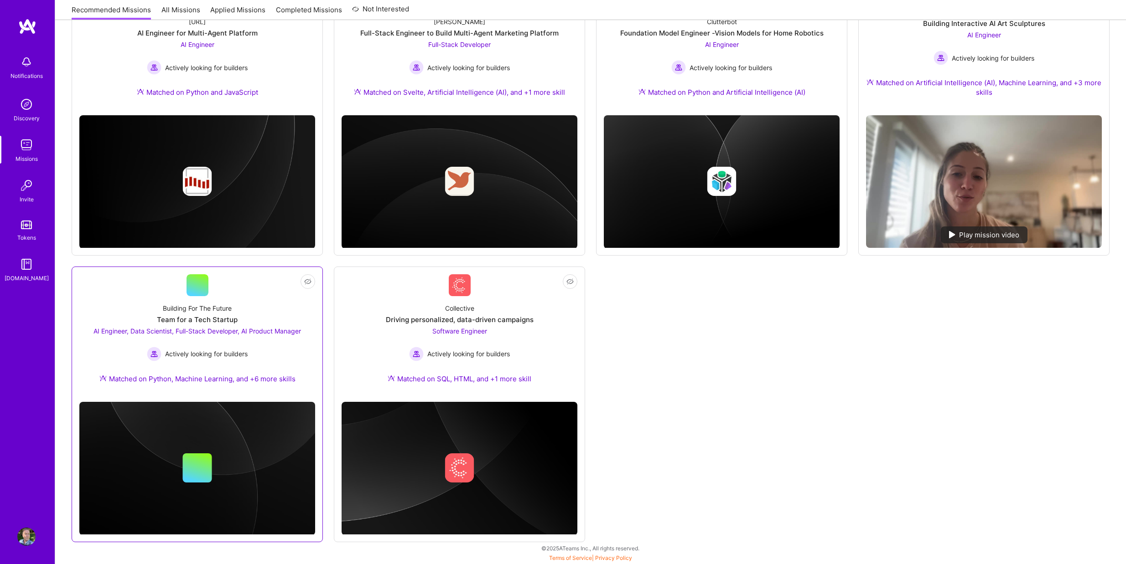
click at [236, 331] on span "AI Engineer, Data Scientist, Full-Stack Developer, AI Product Manager" at bounding box center [196, 331] width 207 height 8
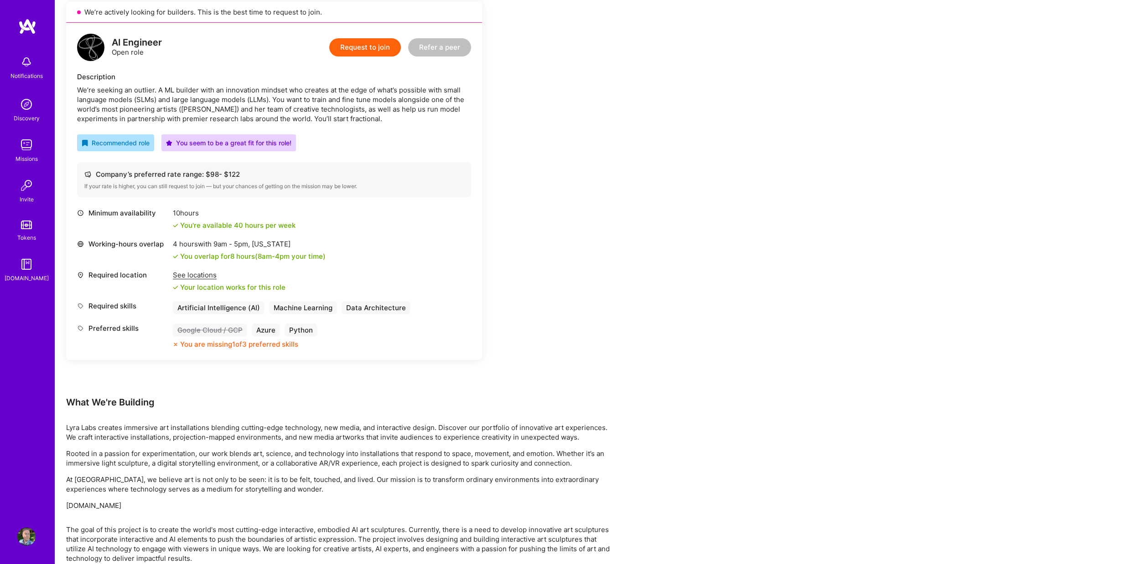
scroll to position [213, 0]
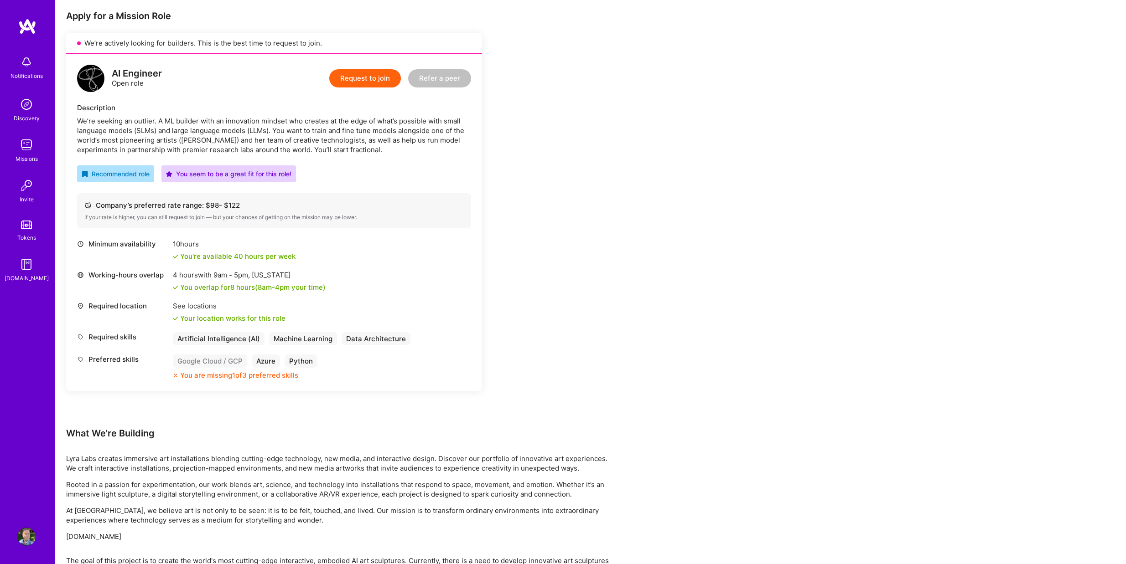
scroll to position [182, 0]
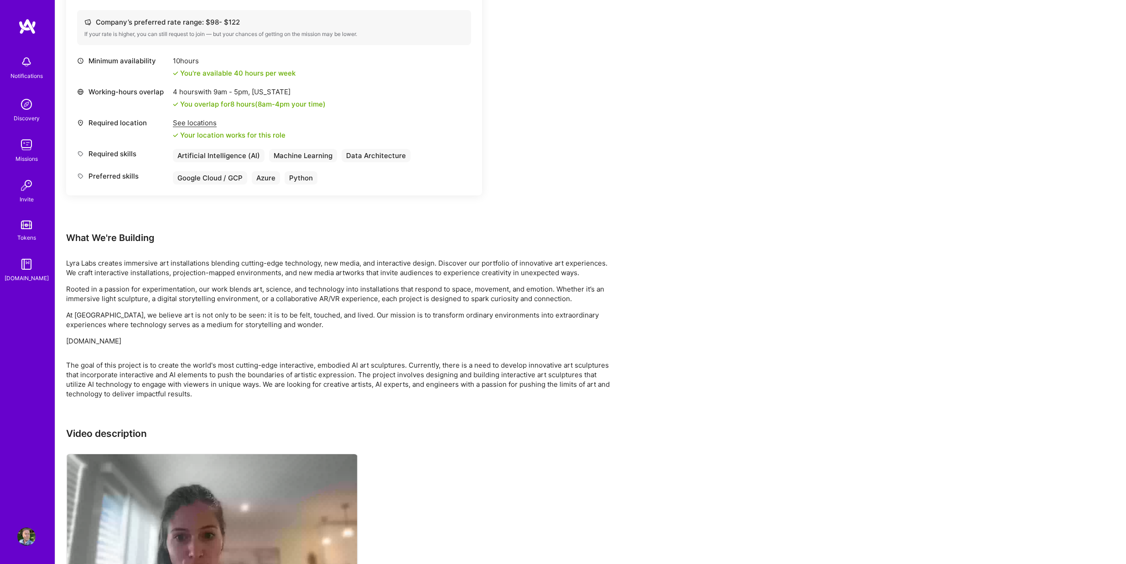
scroll to position [365, 0]
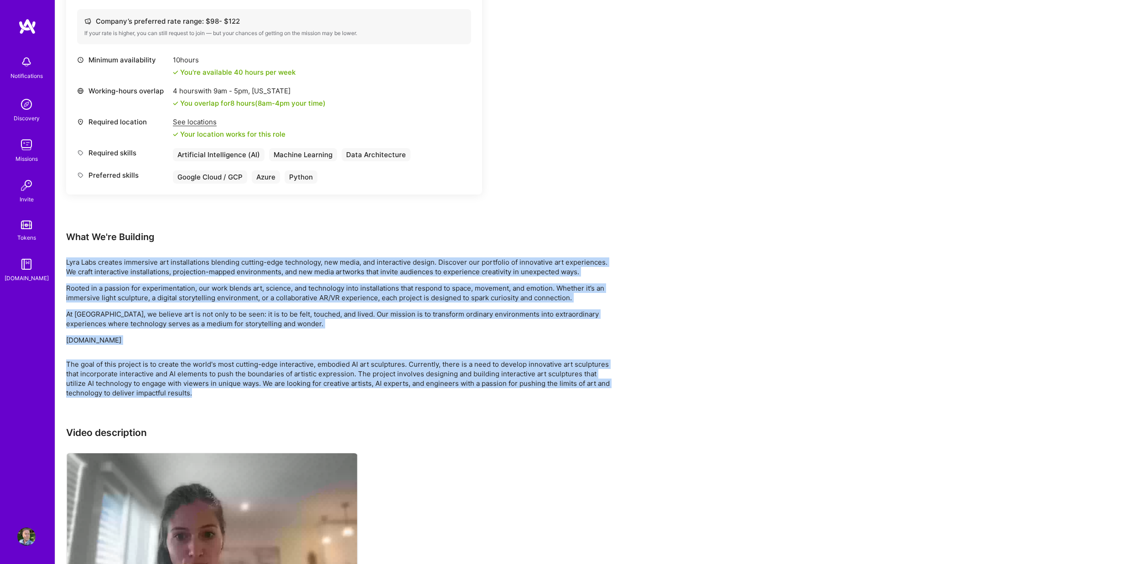
drag, startPoint x: 66, startPoint y: 262, endPoint x: 217, endPoint y: 394, distance: 200.6
click at [217, 394] on div "Earn tokens for inviting a new A.Teamer to this mission Do you know the perfect…" at bounding box center [339, 193] width 547 height 851
copy div "Lyra Labs creates immersive art installations blending cutting-edge technology,…"
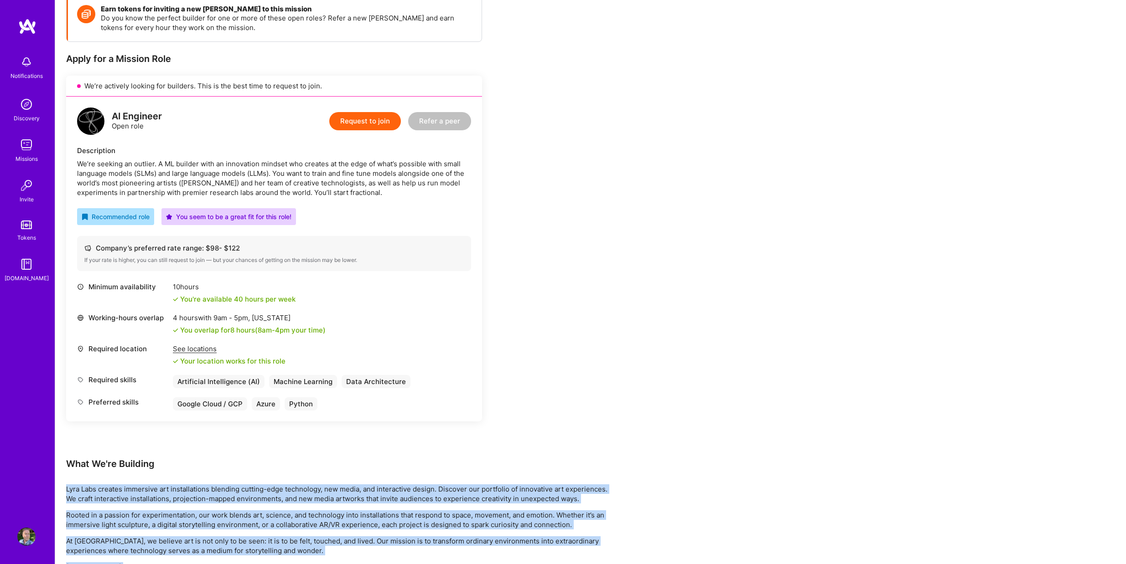
scroll to position [137, 0]
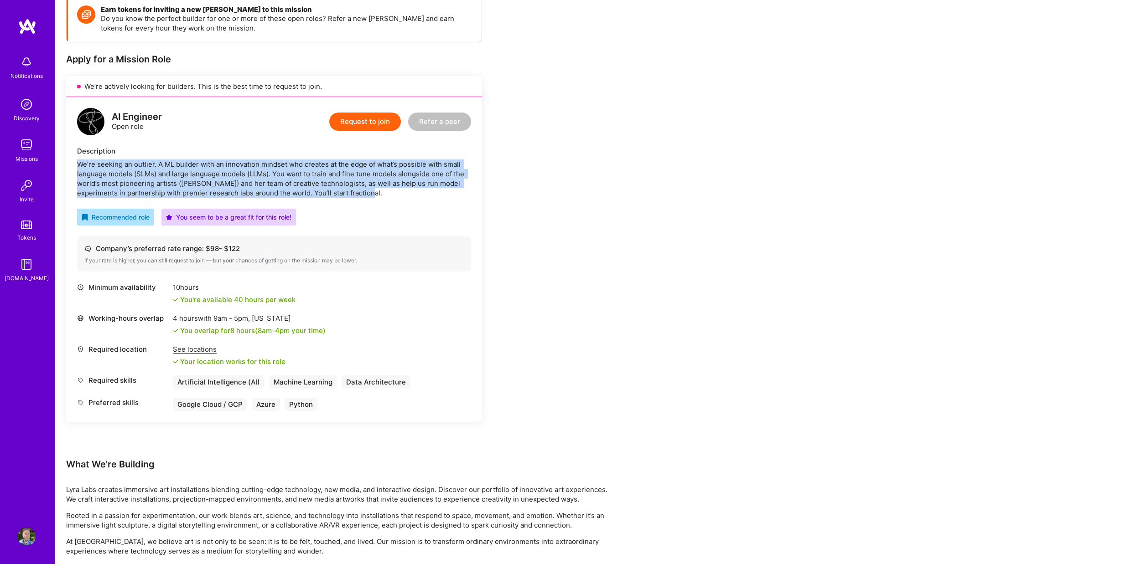
drag, startPoint x: 78, startPoint y: 162, endPoint x: 382, endPoint y: 194, distance: 305.8
click at [382, 194] on div "We’re seeking an outlier. A ML builder with an innovation mindset who creates a…" at bounding box center [274, 179] width 394 height 38
copy div "We’re seeking an outlier. A ML builder with an innovation mindset who creates a…"
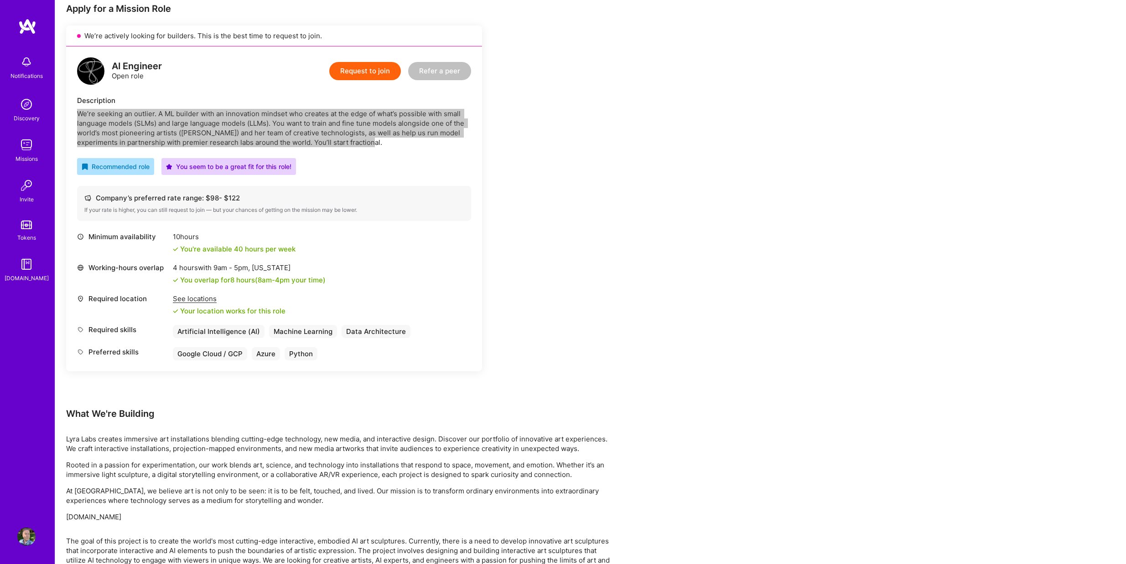
scroll to position [228, 0]
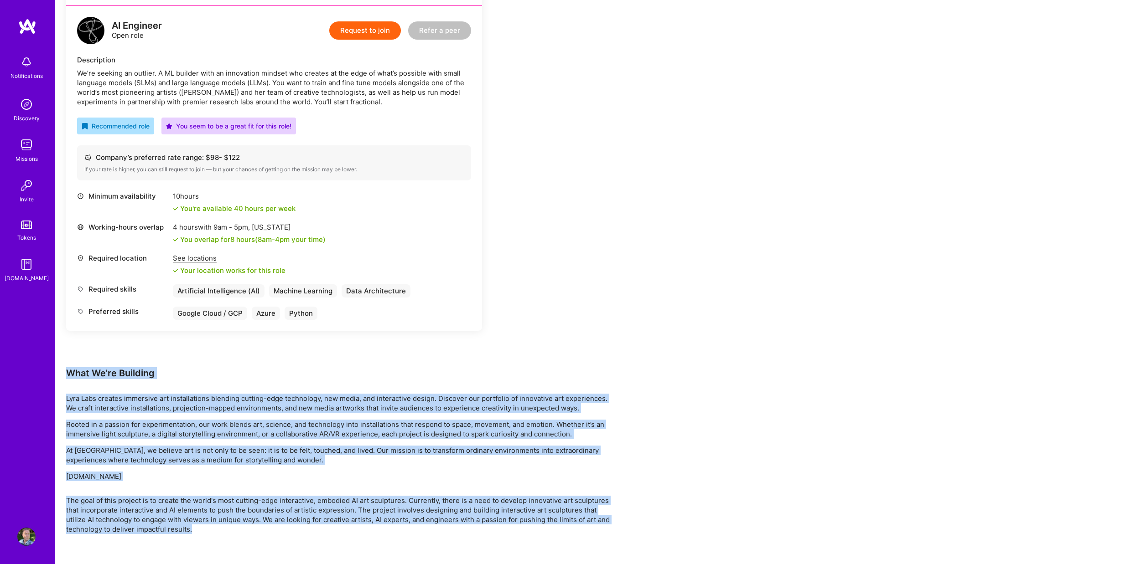
drag, startPoint x: 67, startPoint y: 372, endPoint x: 232, endPoint y: 526, distance: 225.5
click at [232, 526] on div "Earn tokens for inviting a new A.Teamer to this mission Do you know the perfect…" at bounding box center [339, 330] width 547 height 851
copy div "What We're Building Lyra Labs creates immersive art installations blending cutt…"
click at [362, 32] on button "Request to join" at bounding box center [365, 30] width 72 height 18
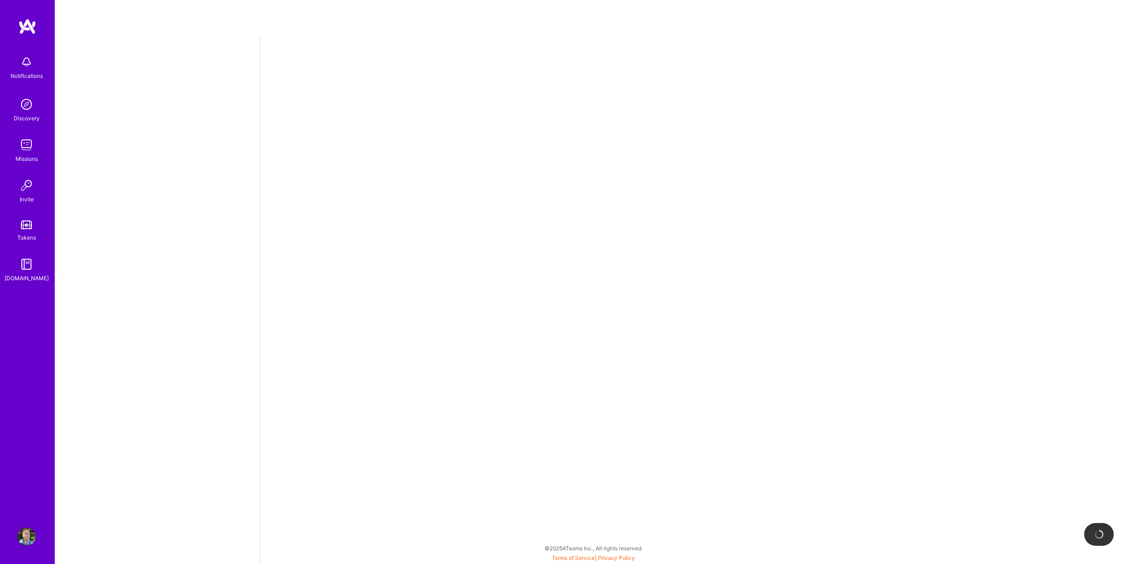
select select "US"
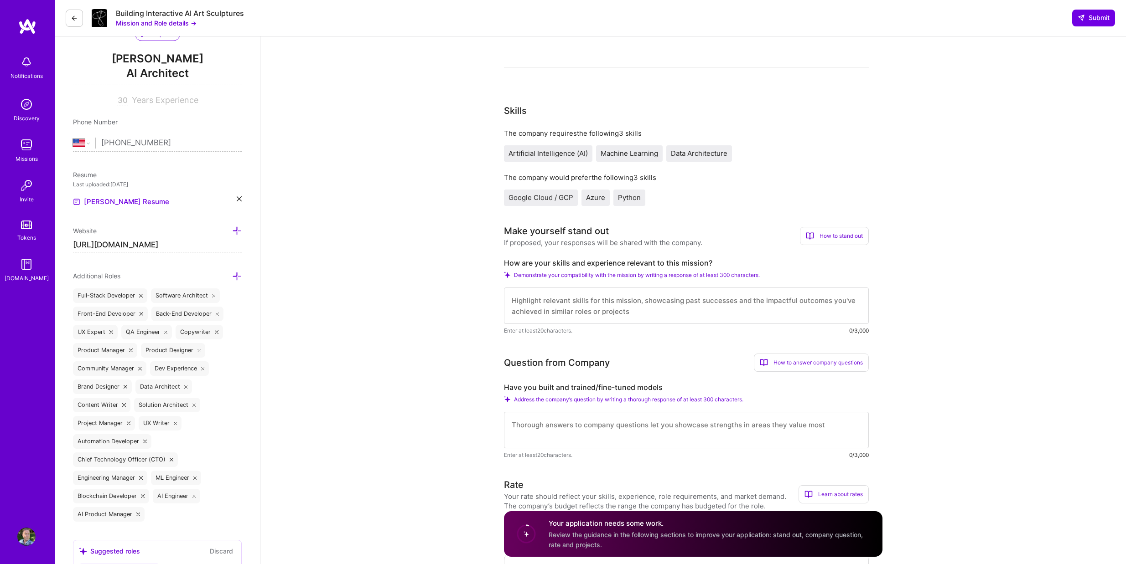
scroll to position [122, 0]
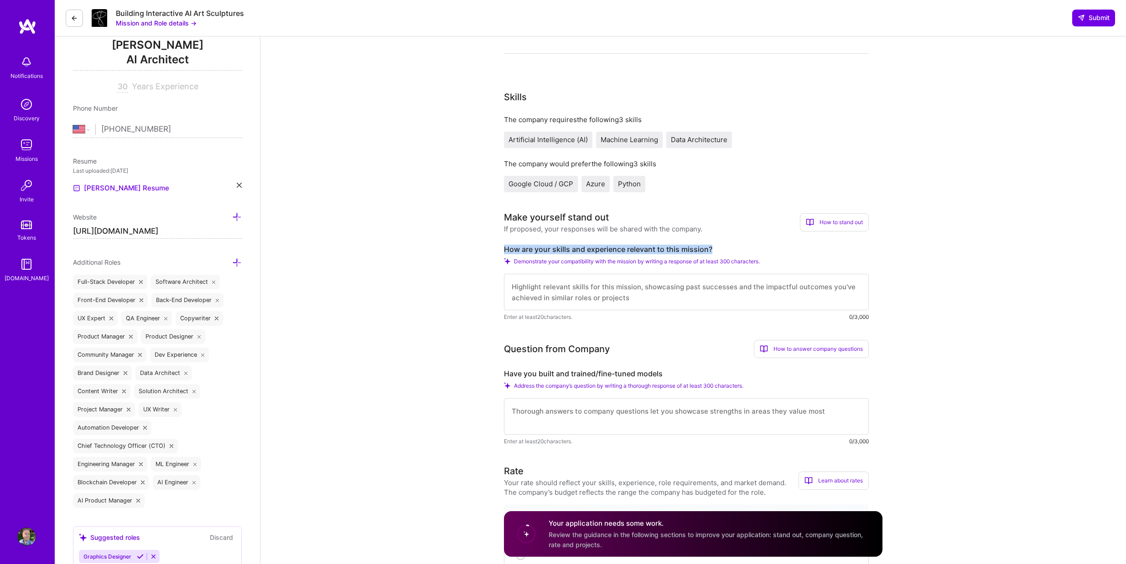
drag, startPoint x: 505, startPoint y: 250, endPoint x: 718, endPoint y: 250, distance: 212.9
click at [718, 250] on label "How are your skills and experience relevant to this mission?" at bounding box center [686, 250] width 365 height 10
copy label "How are your skills and experience relevant to this mission?"
drag, startPoint x: 505, startPoint y: 372, endPoint x: 668, endPoint y: 374, distance: 162.8
click at [668, 374] on label "Have you built and trained/fine-tuned models" at bounding box center [686, 374] width 365 height 10
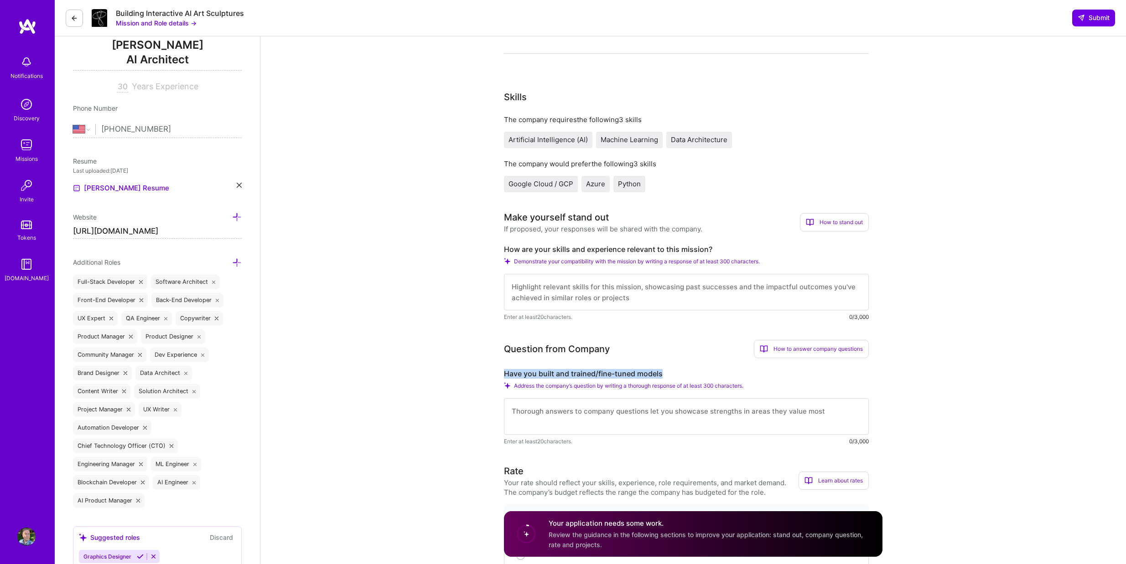
copy label "Have you built and trained/fine-tuned models"
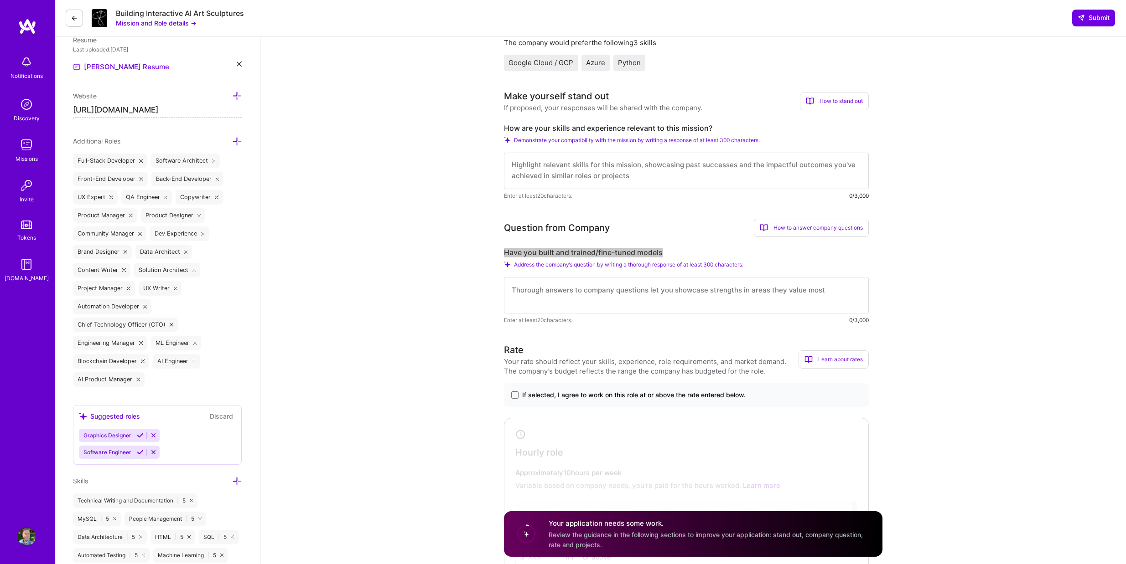
scroll to position [0, 0]
click at [517, 394] on span at bounding box center [514, 395] width 7 height 7
click at [0, 0] on input "If selected, I agree to work on this role at or above the rate entered below." at bounding box center [0, 0] width 0 height 0
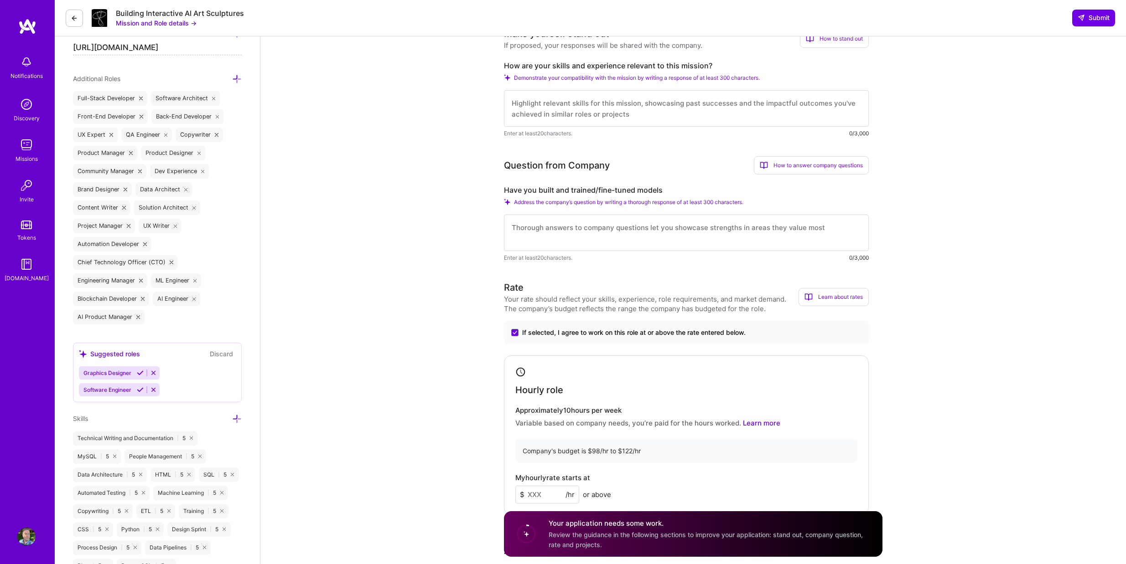
scroll to position [304, 0]
click at [545, 494] on input at bounding box center [547, 496] width 64 height 18
drag, startPoint x: 539, startPoint y: 495, endPoint x: 526, endPoint y: 496, distance: 13.3
click at [526, 496] on input "98" at bounding box center [547, 496] width 64 height 18
type input "102"
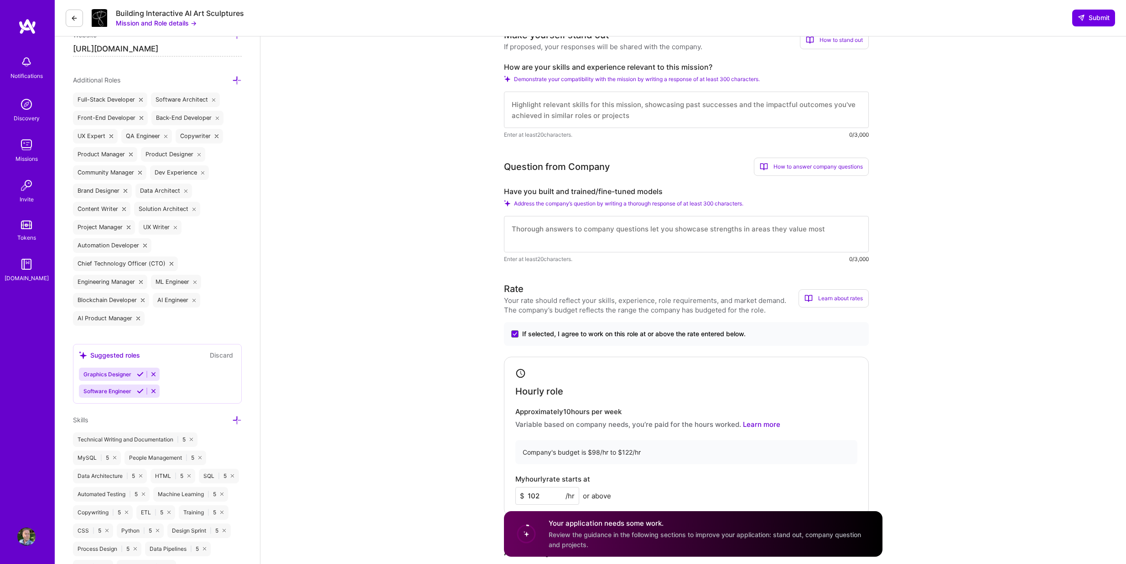
click at [703, 434] on div "Hourly role Approximately 10 hours per week Variable based on company needs, yo…" at bounding box center [686, 437] width 365 height 160
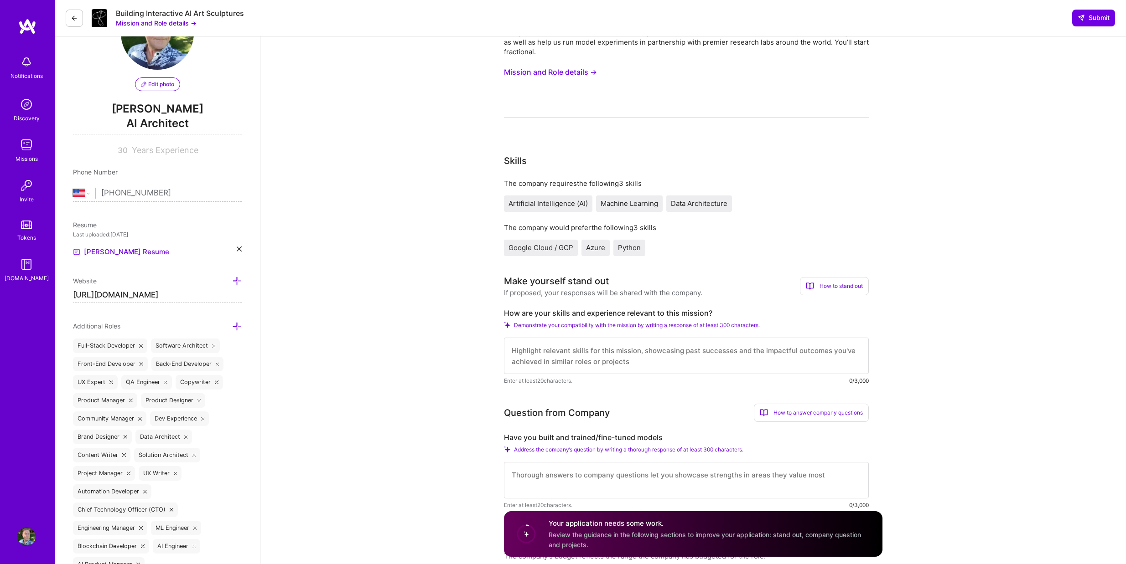
scroll to position [91, 0]
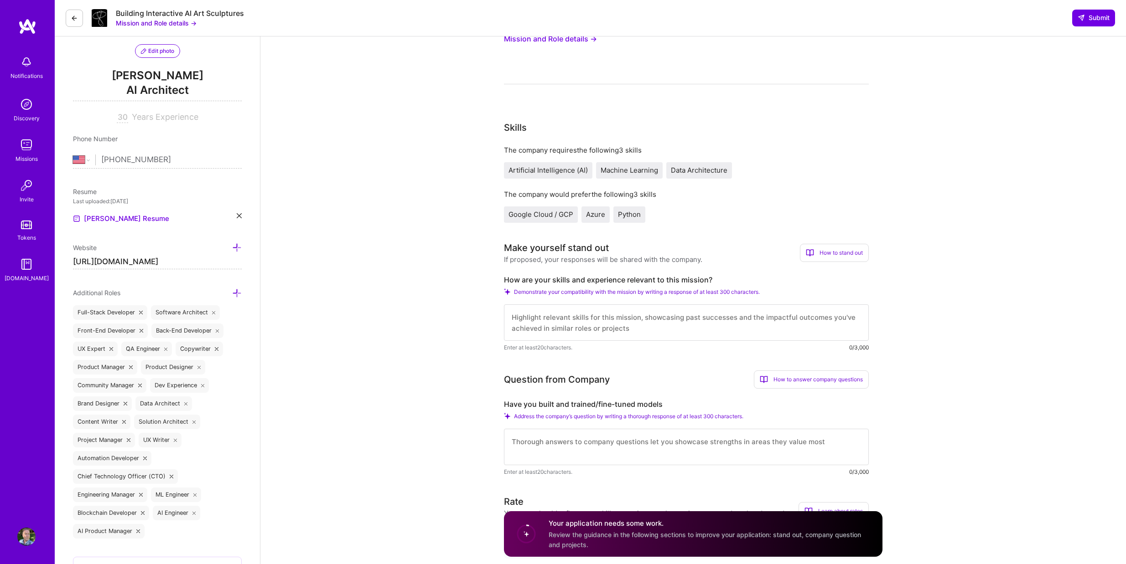
click at [589, 326] on textarea at bounding box center [686, 323] width 365 height 36
click at [626, 311] on textarea at bounding box center [686, 323] width 365 height 36
click at [625, 315] on textarea at bounding box center [686, 323] width 365 height 36
paste textarea "I've spent 8 years building AI systems that connect with people on an emotional…"
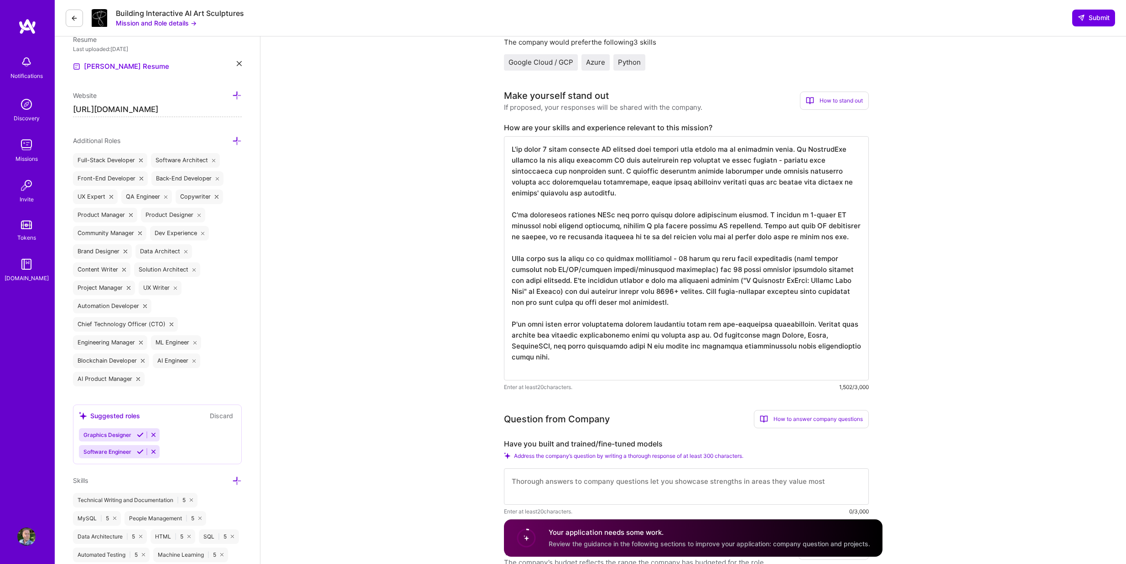
scroll to position [243, 0]
click at [806, 147] on textarea at bounding box center [686, 259] width 365 height 244
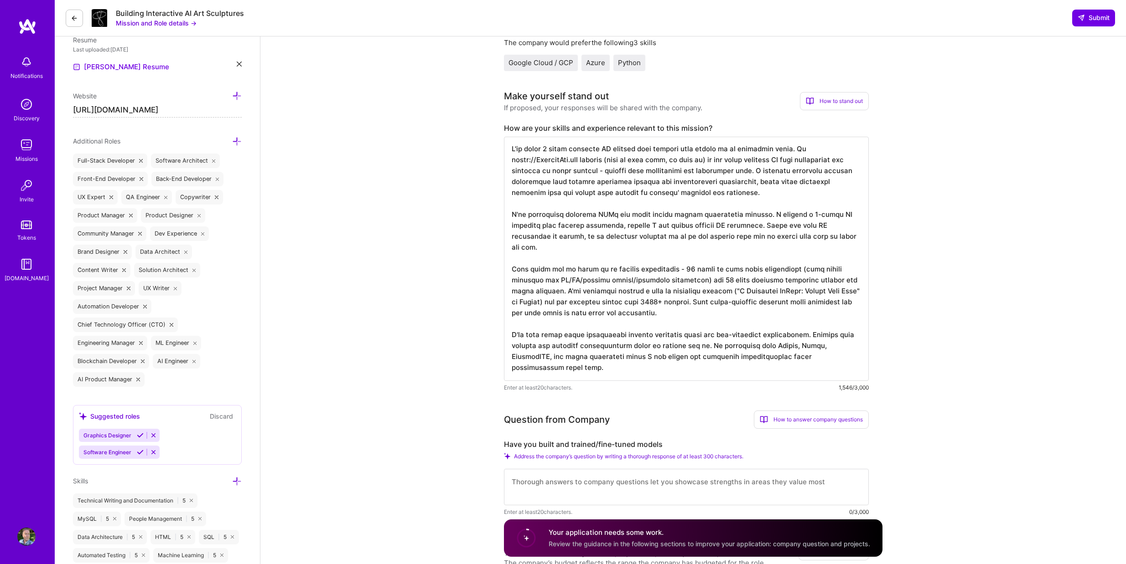
type textarea "I've spent 8 years building AI systems that connect with people on an emotional…"
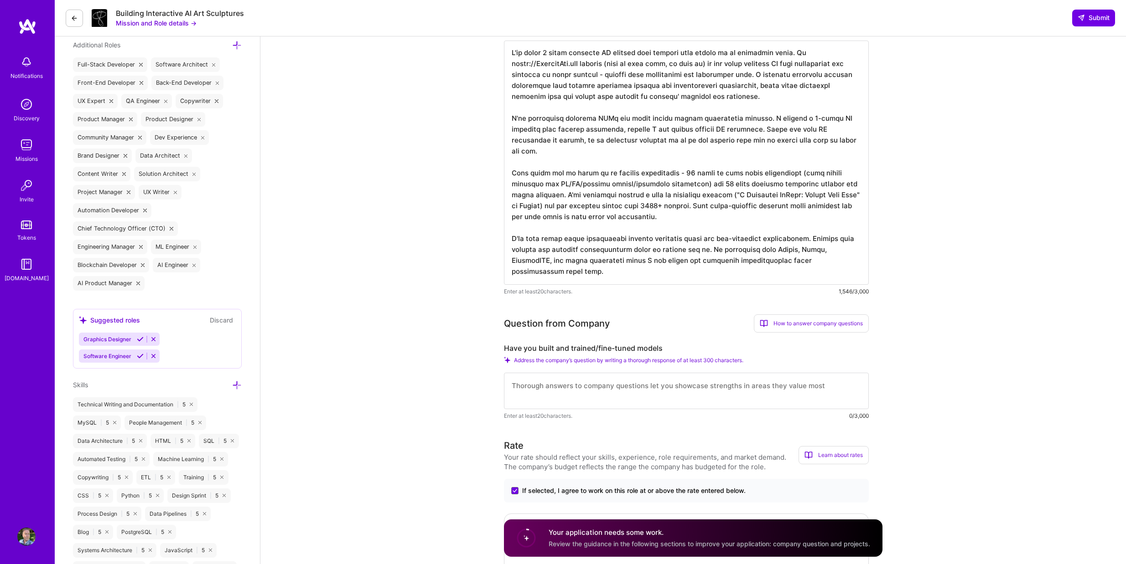
scroll to position [365, 0]
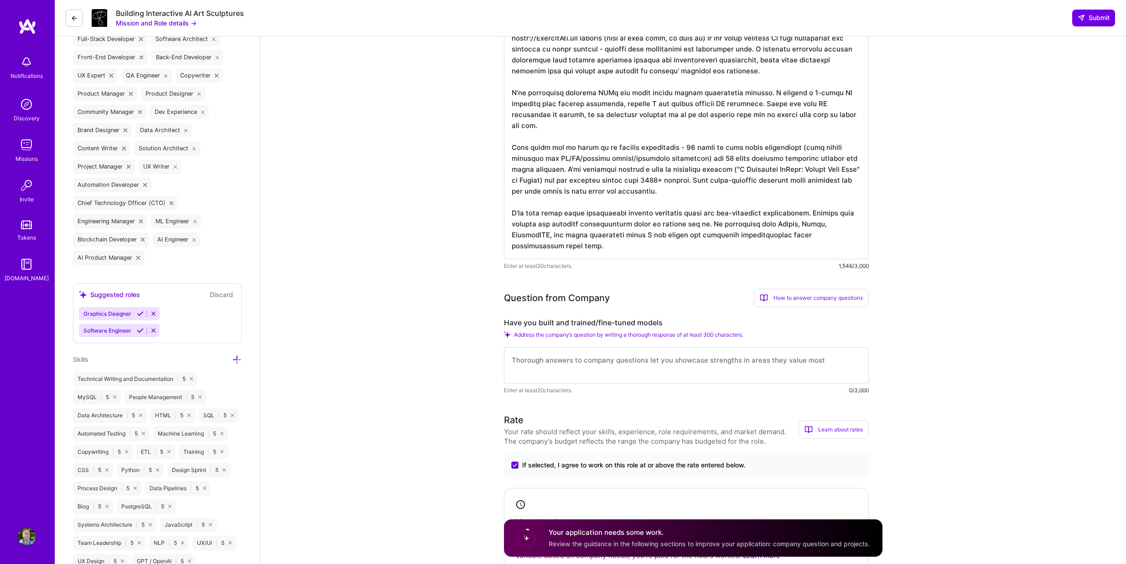
click at [672, 367] on textarea at bounding box center [686, 365] width 365 height 36
paste textarea "My experience is primarily in building ML systems and pipelines rather than tra…"
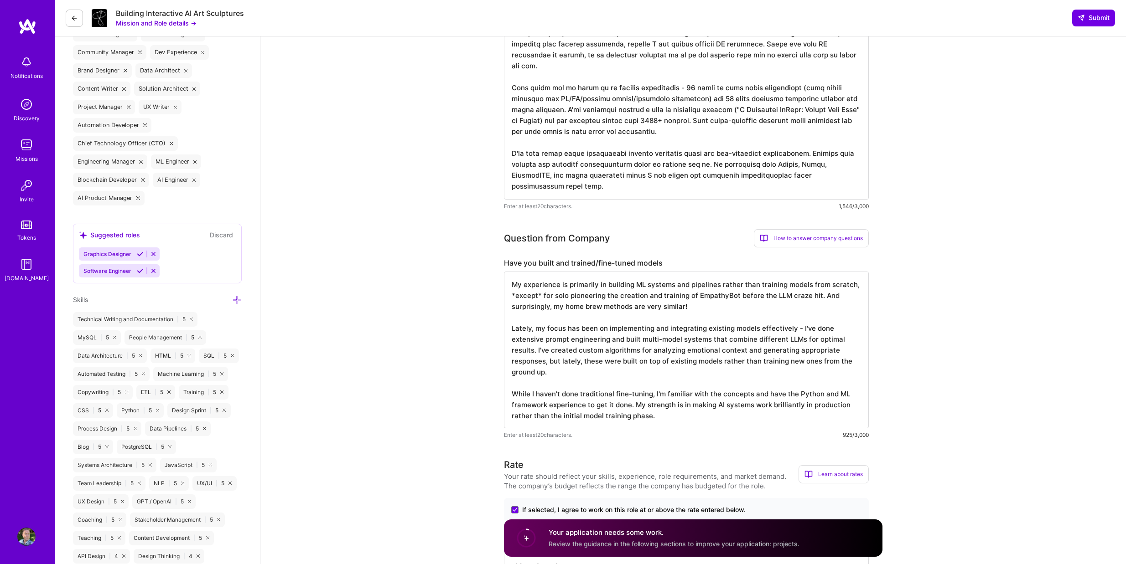
scroll to position [425, 0]
click at [681, 305] on textarea "My experience is primarily in building ML systems and pipelines rather than tra…" at bounding box center [686, 349] width 365 height 157
click at [684, 305] on textarea "My experience is primarily in building ML systems and pipelines rather than tra…" at bounding box center [686, 349] width 365 height 157
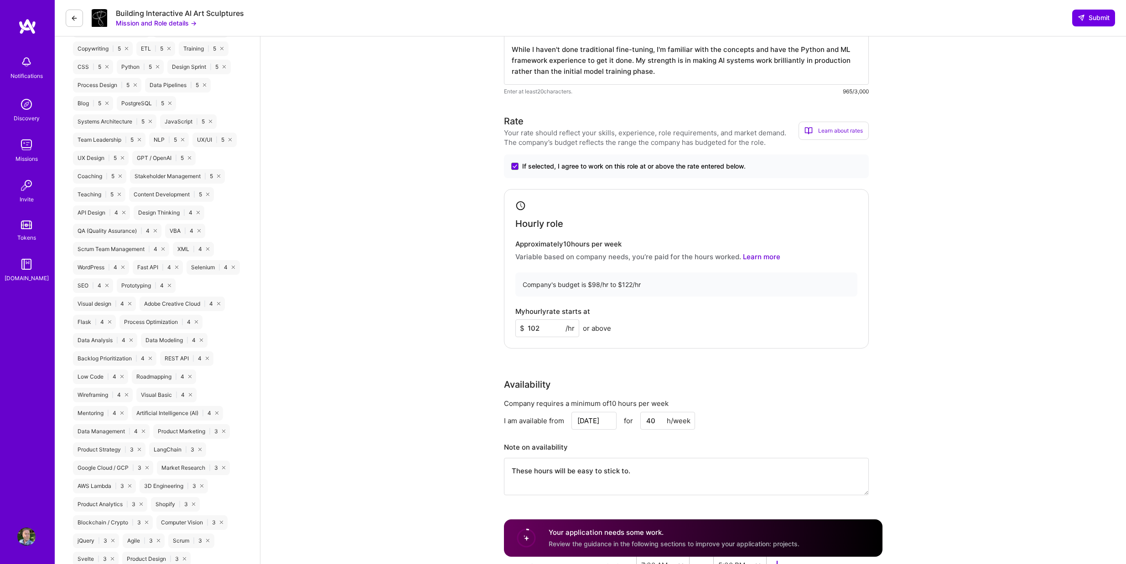
scroll to position [790, 0]
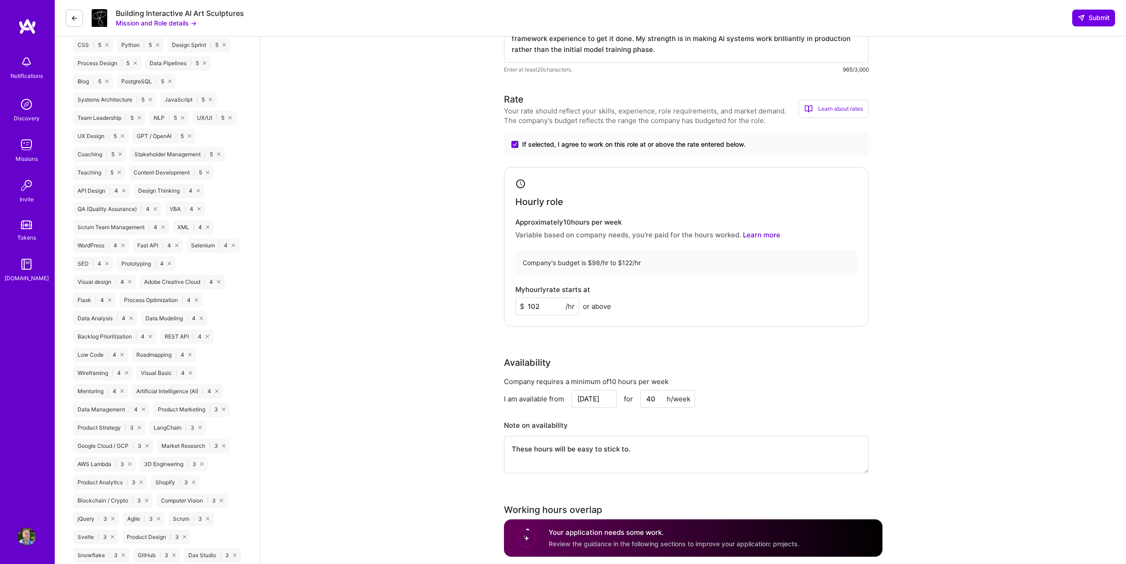
type textarea "My experience is primarily in building ML systems and pipelines rather than tra…"
click at [608, 399] on input "Sep 11" at bounding box center [593, 399] width 45 height 18
click at [533, 341] on div "15" at bounding box center [532, 342] width 12 height 12
type input "Sep 15"
click at [648, 399] on input "40" at bounding box center [667, 399] width 55 height 18
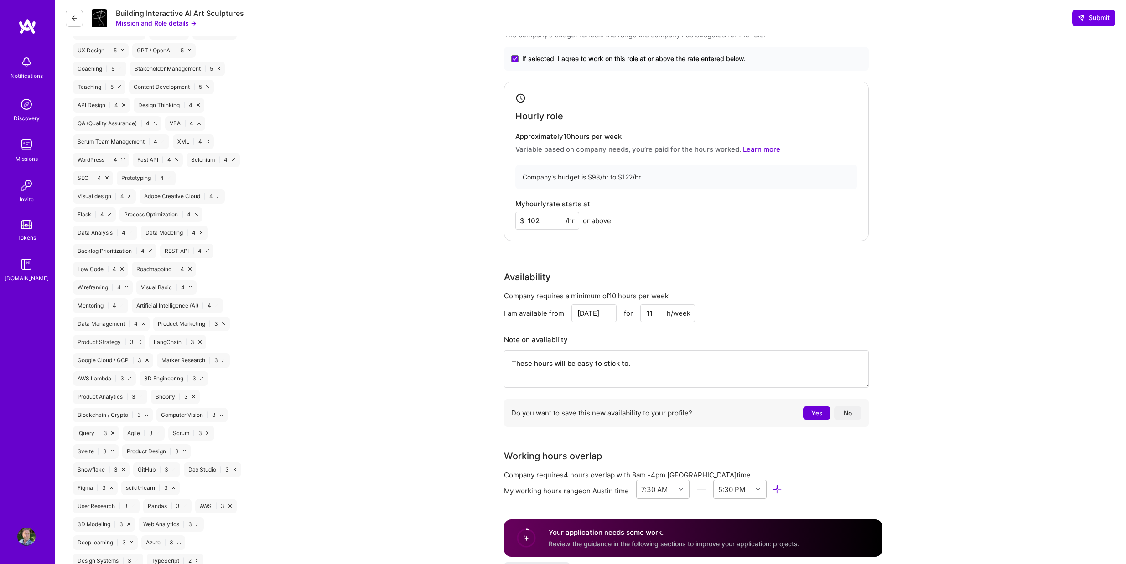
scroll to position [881, 0]
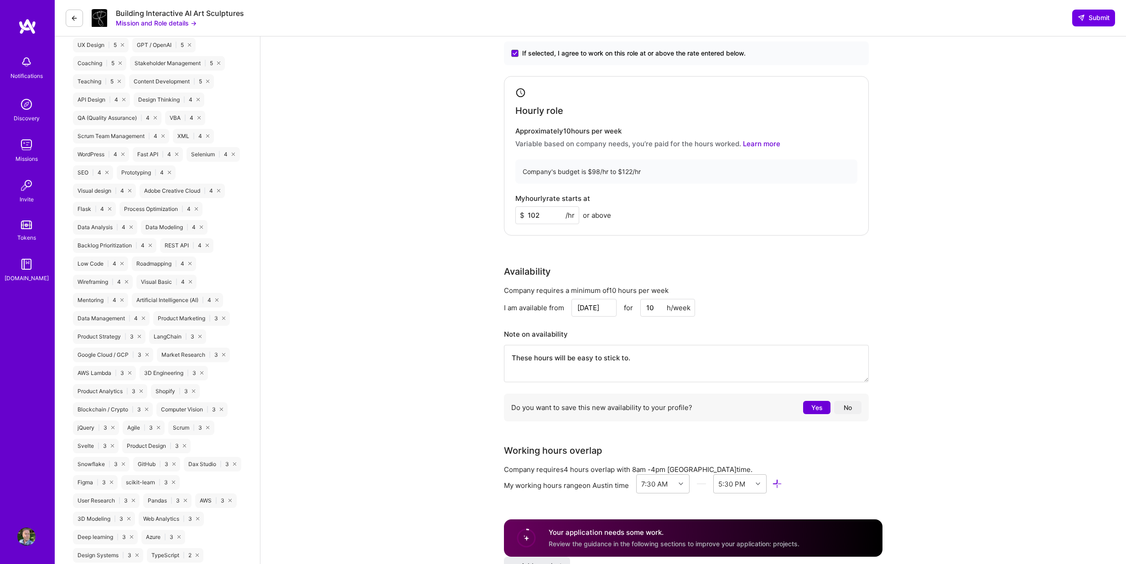
click at [655, 308] on input "10" at bounding box center [667, 308] width 55 height 18
paste input
type input "10"
click at [652, 362] on textarea "These hours will be easy to stick to." at bounding box center [686, 363] width 365 height 37
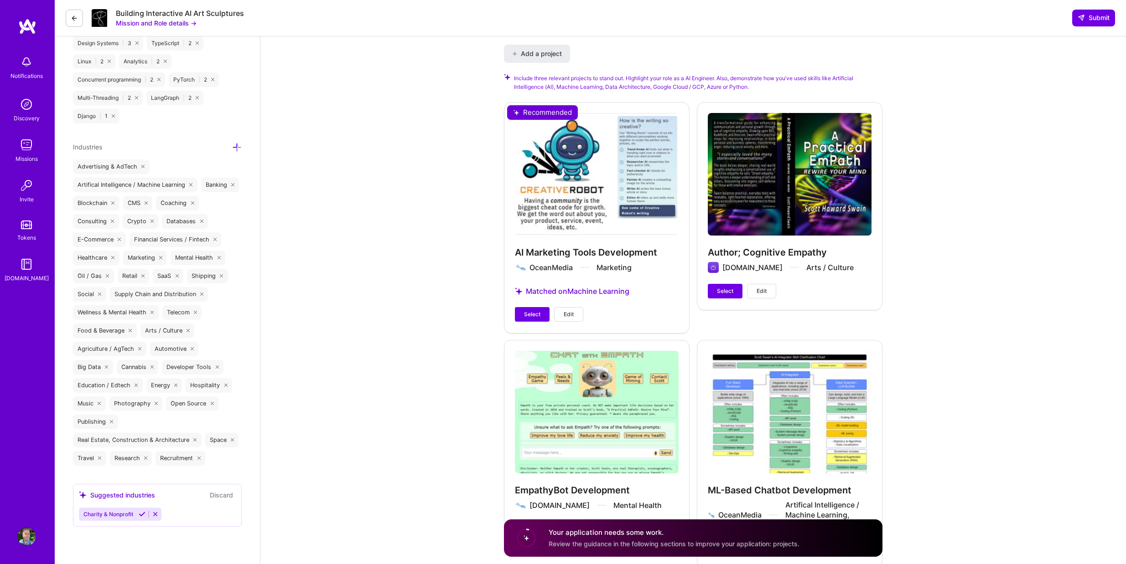
scroll to position [1428, 0]
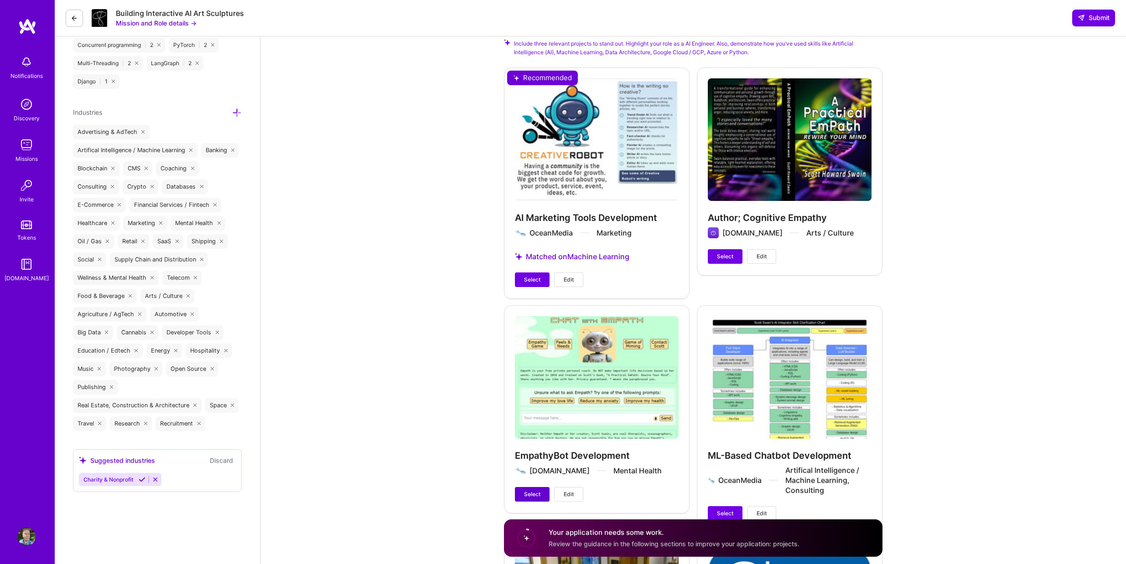
type textarea "These hours will be easy to stick to and happy to work more!"
click at [527, 492] on span "Select" at bounding box center [532, 495] width 16 height 8
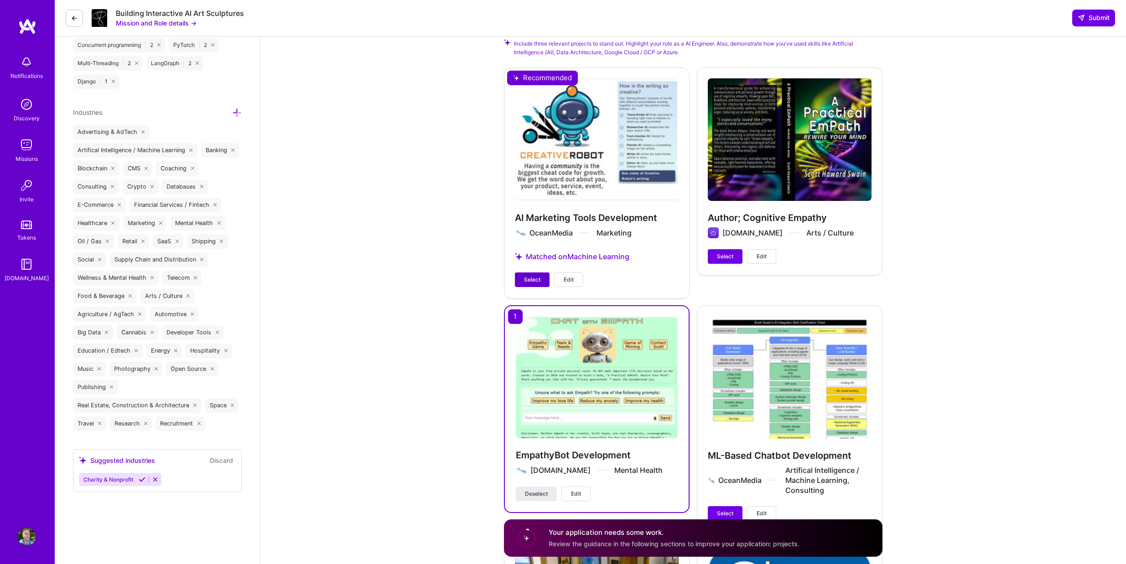
click at [530, 276] on span "Select" at bounding box center [532, 280] width 16 height 8
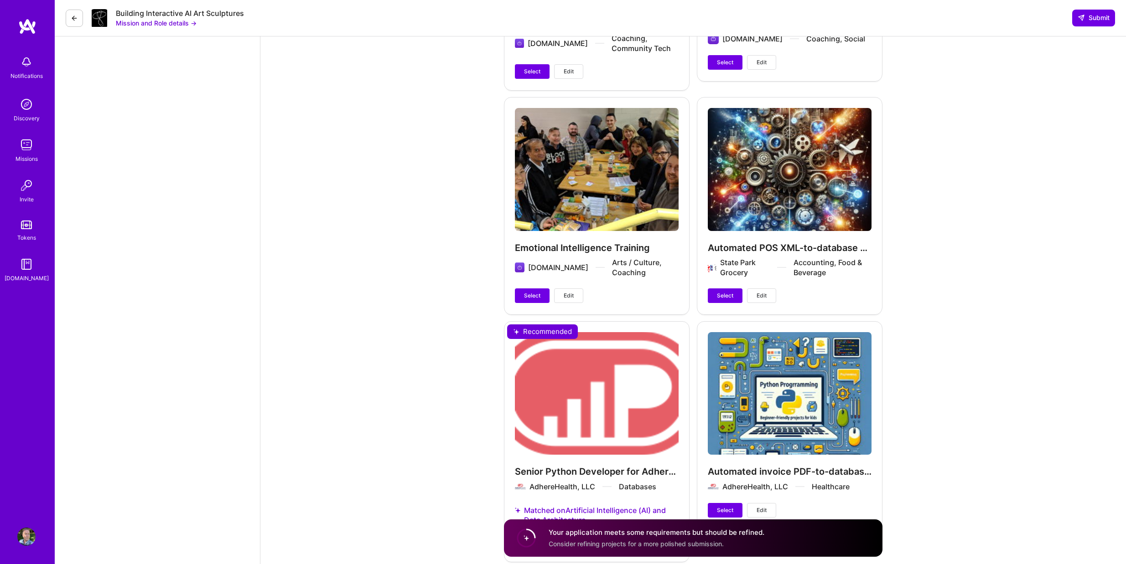
scroll to position [2158, 0]
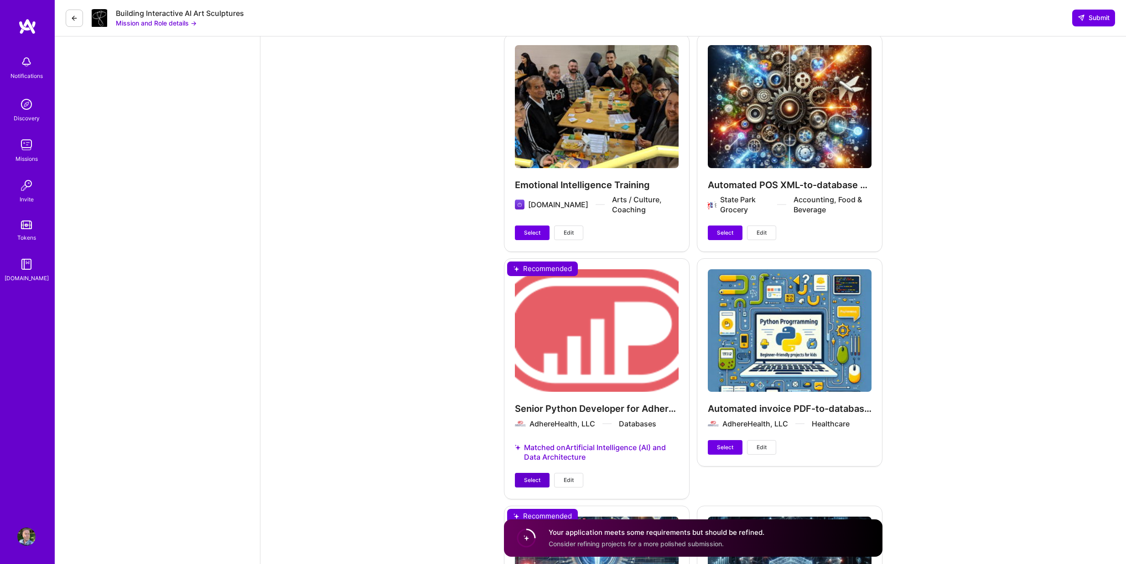
click at [524, 479] on span "Select" at bounding box center [532, 480] width 16 height 8
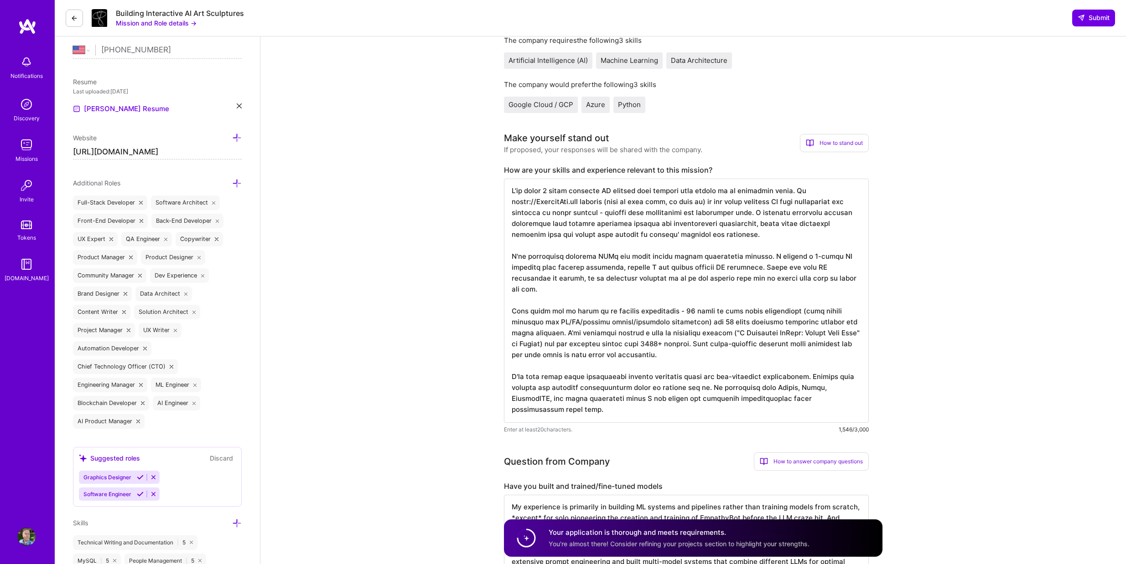
scroll to position [0, 0]
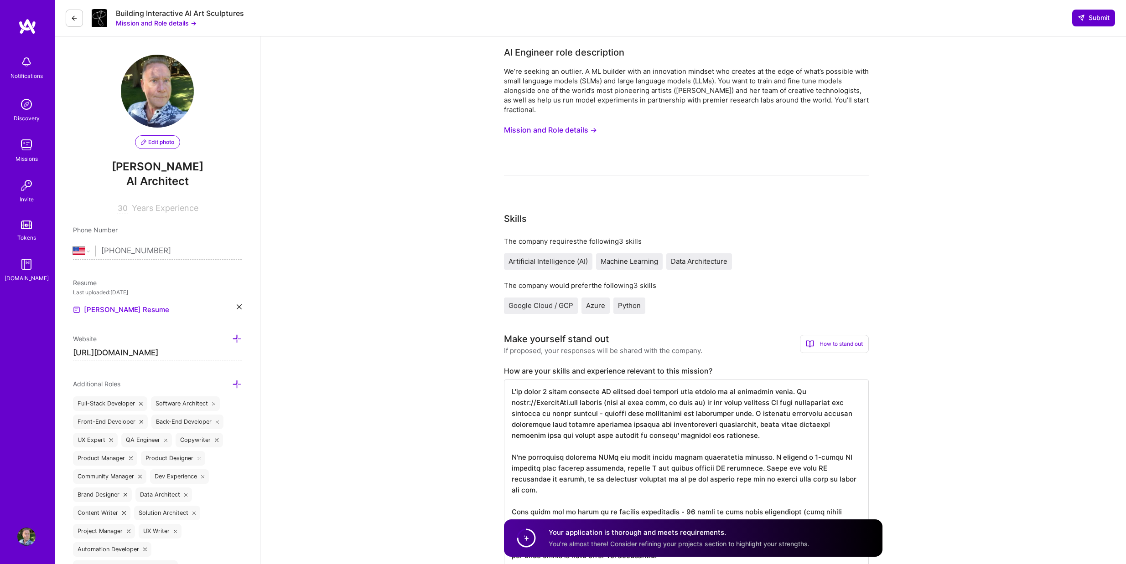
click at [1100, 19] on span "Submit" at bounding box center [1093, 17] width 32 height 9
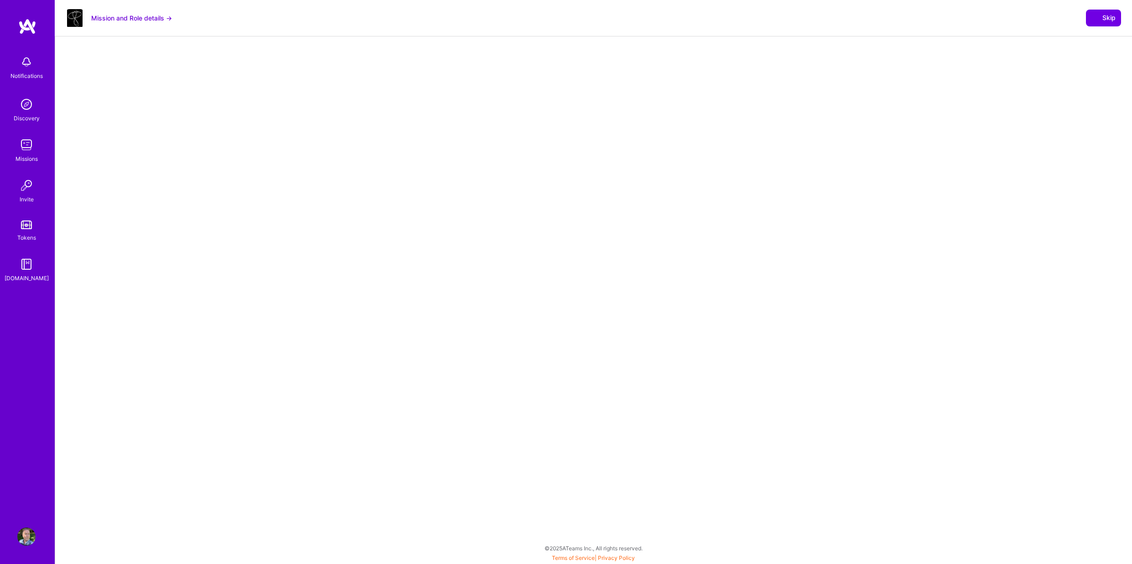
select select "US"
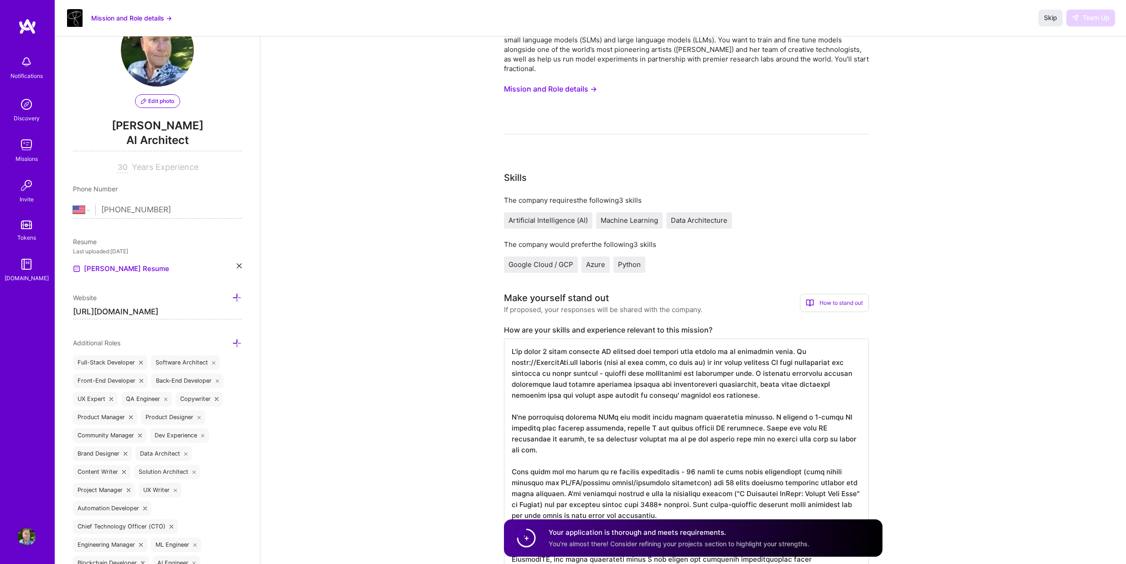
scroll to position [91, 0]
